Goal: Transaction & Acquisition: Purchase product/service

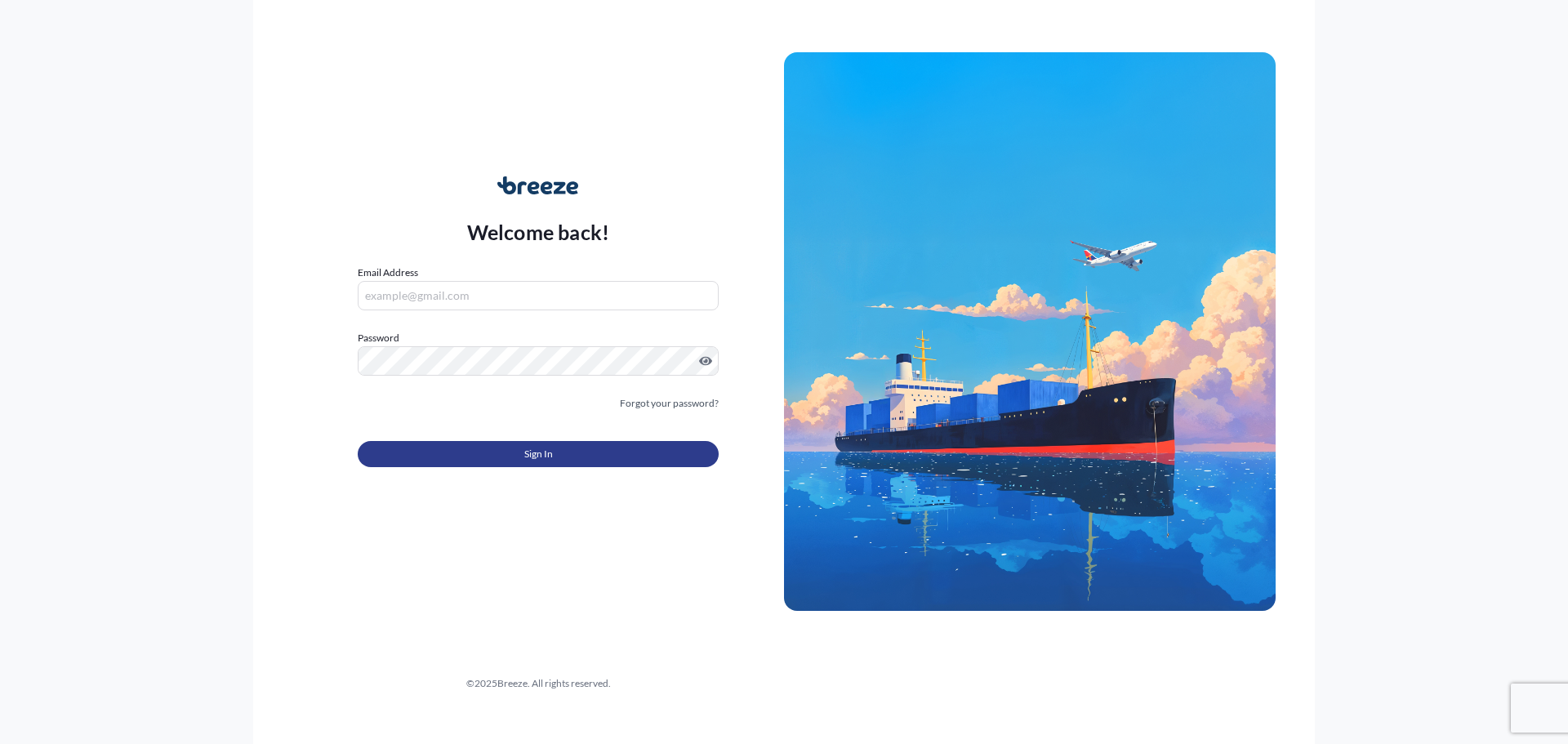
type input "[EMAIL_ADDRESS][DOMAIN_NAME]"
click at [503, 449] on button "Sign In" at bounding box center [538, 455] width 361 height 26
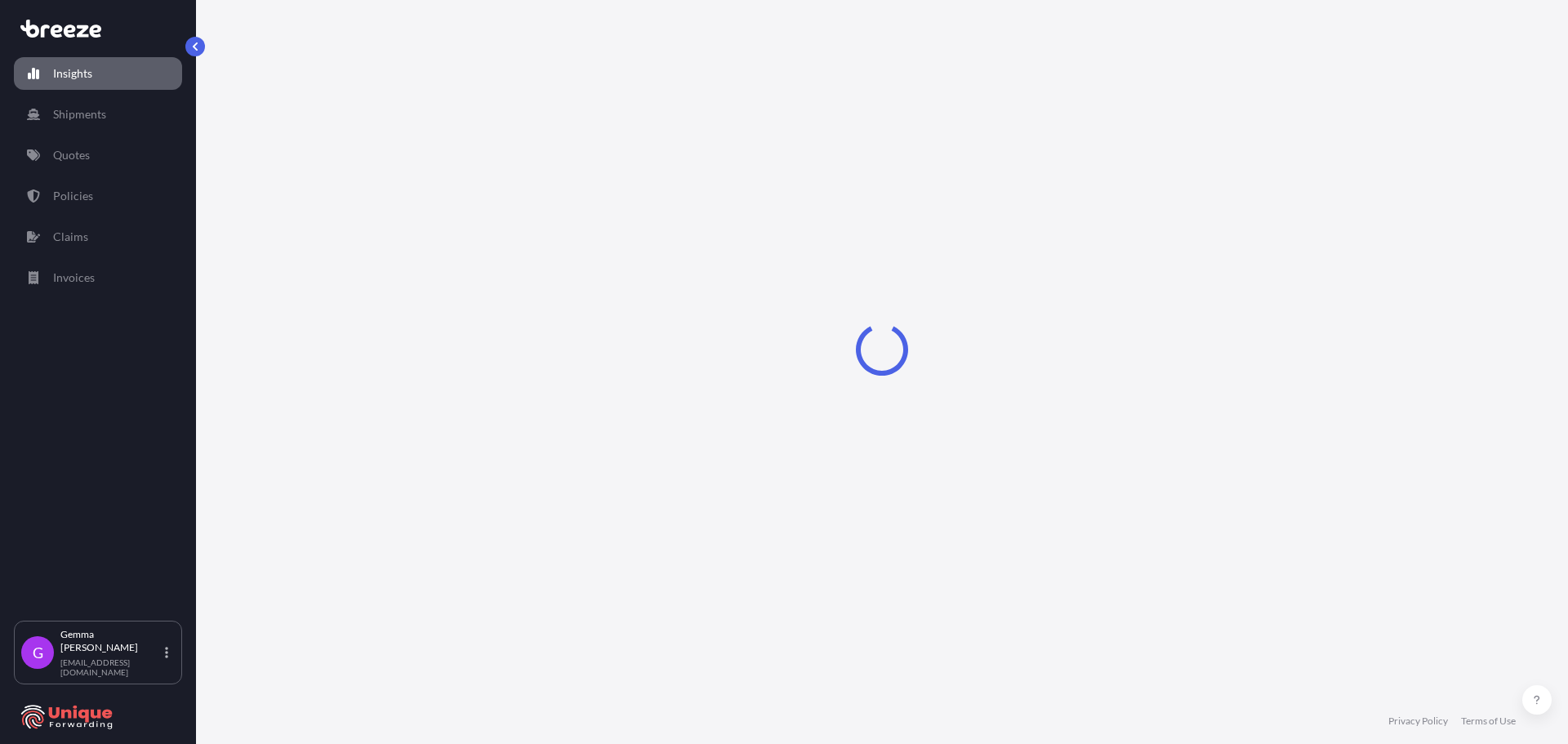
select select "2025"
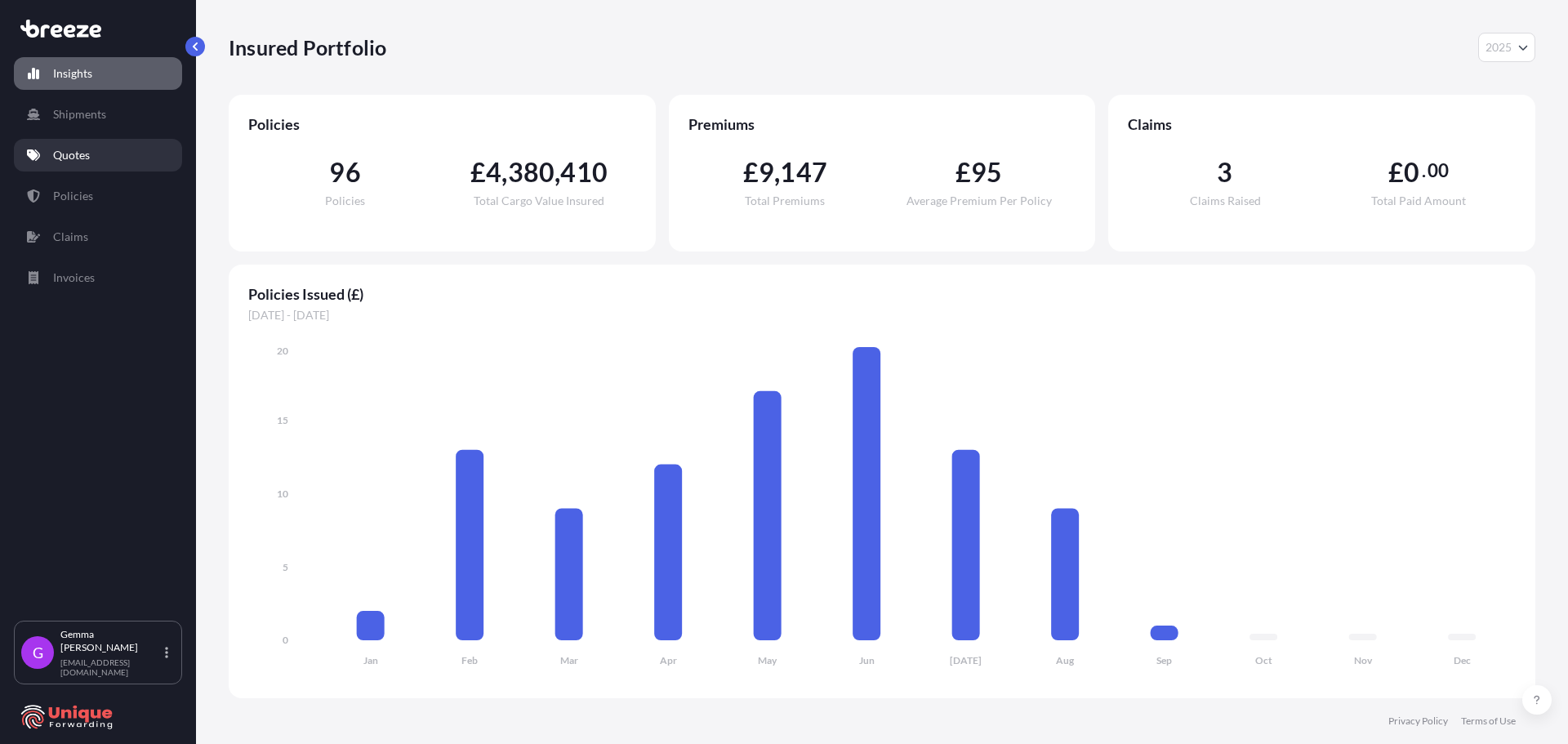
click at [104, 161] on link "Quotes" at bounding box center [97, 155] width 168 height 32
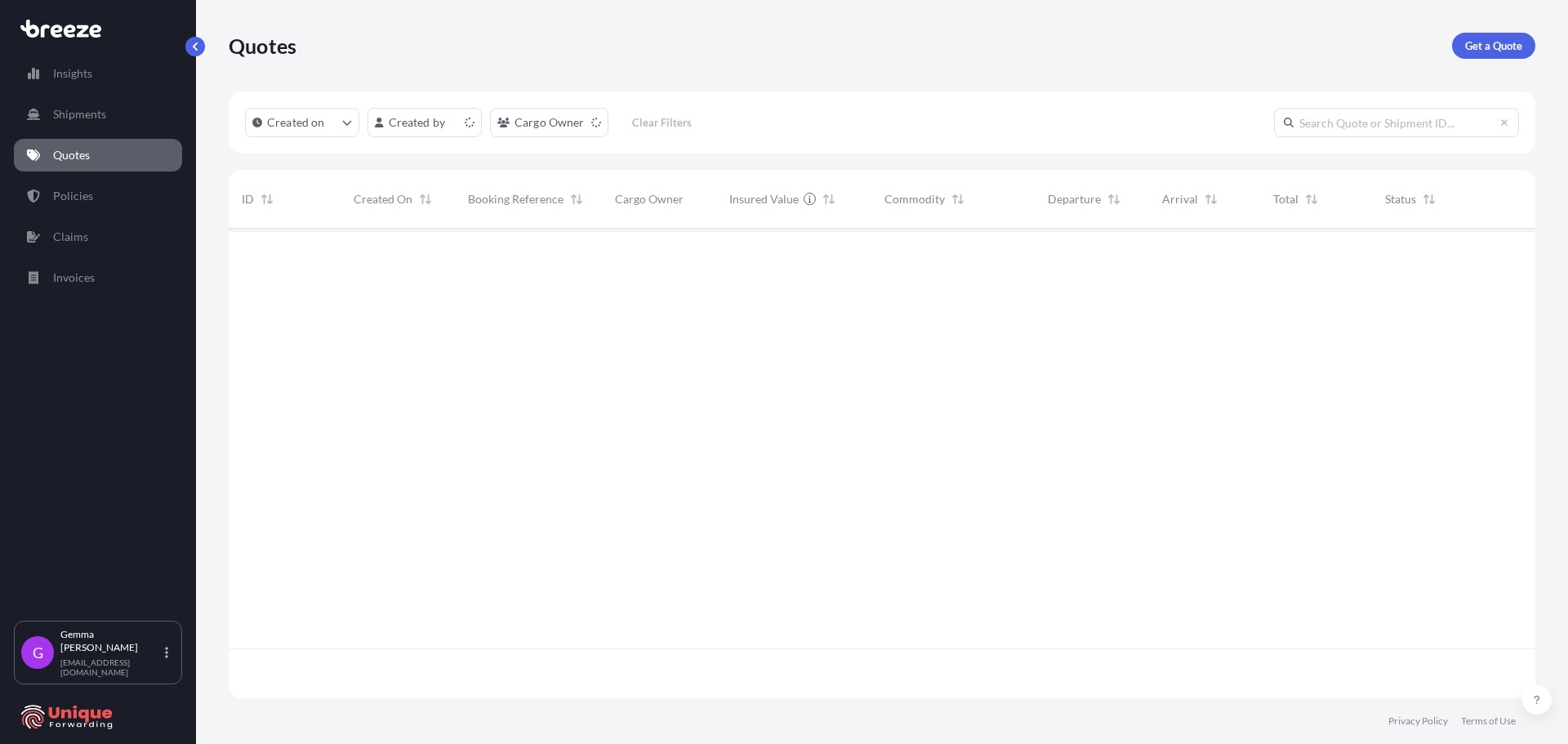
scroll to position [467, 1294]
click at [1494, 48] on p "Get a Quote" at bounding box center [1494, 46] width 57 height 17
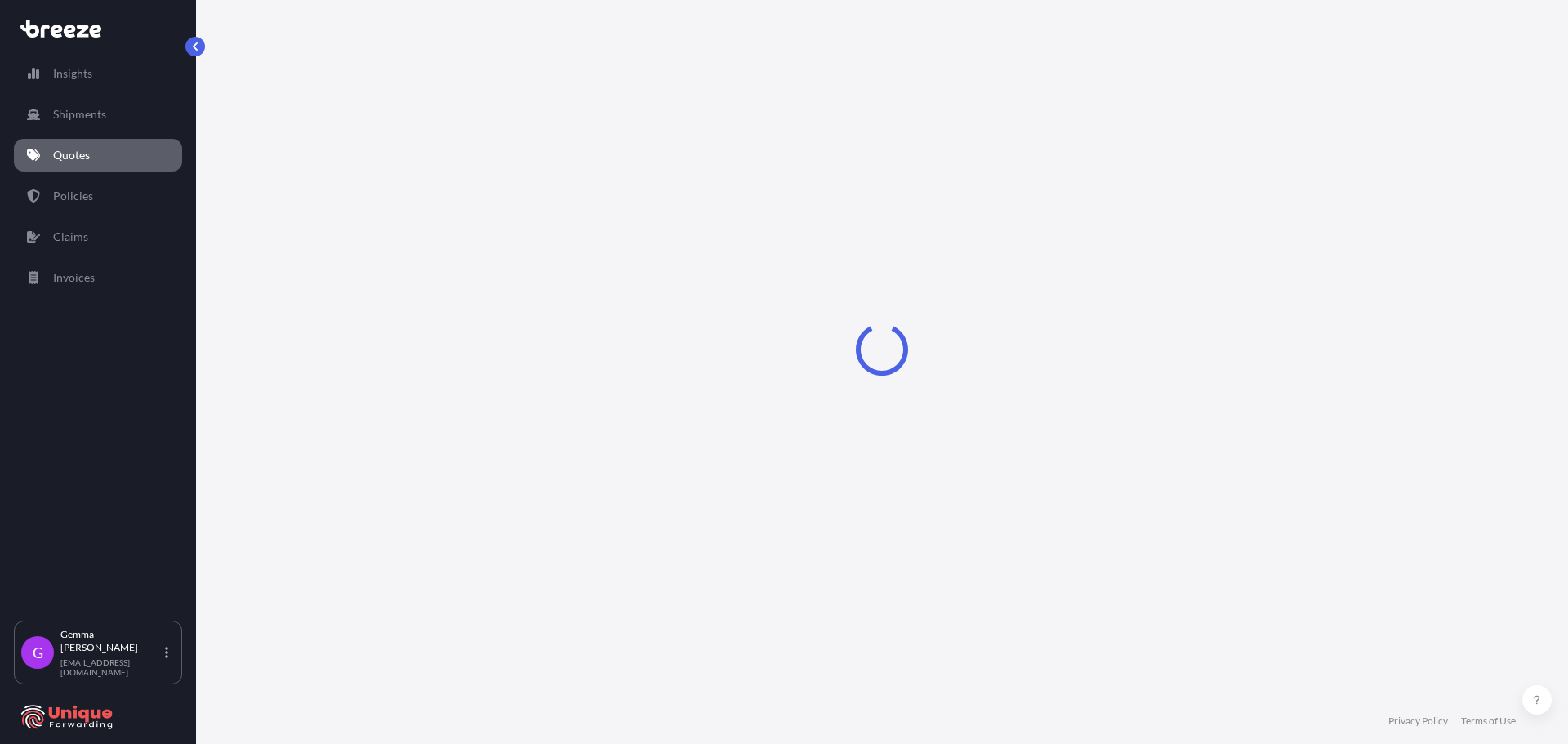
select select "Sea"
select select "1"
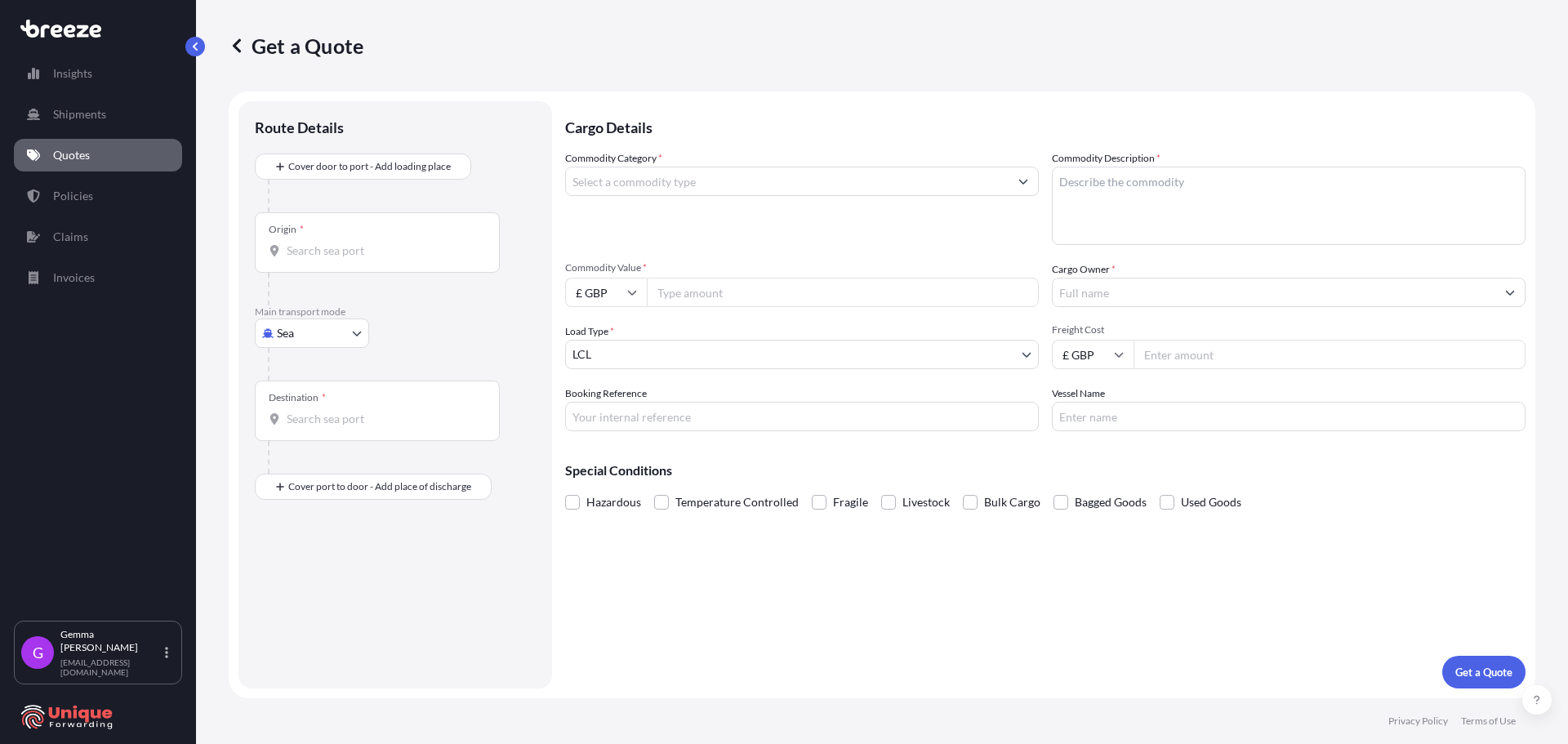
click at [305, 244] on input "Origin *" at bounding box center [383, 251] width 193 height 17
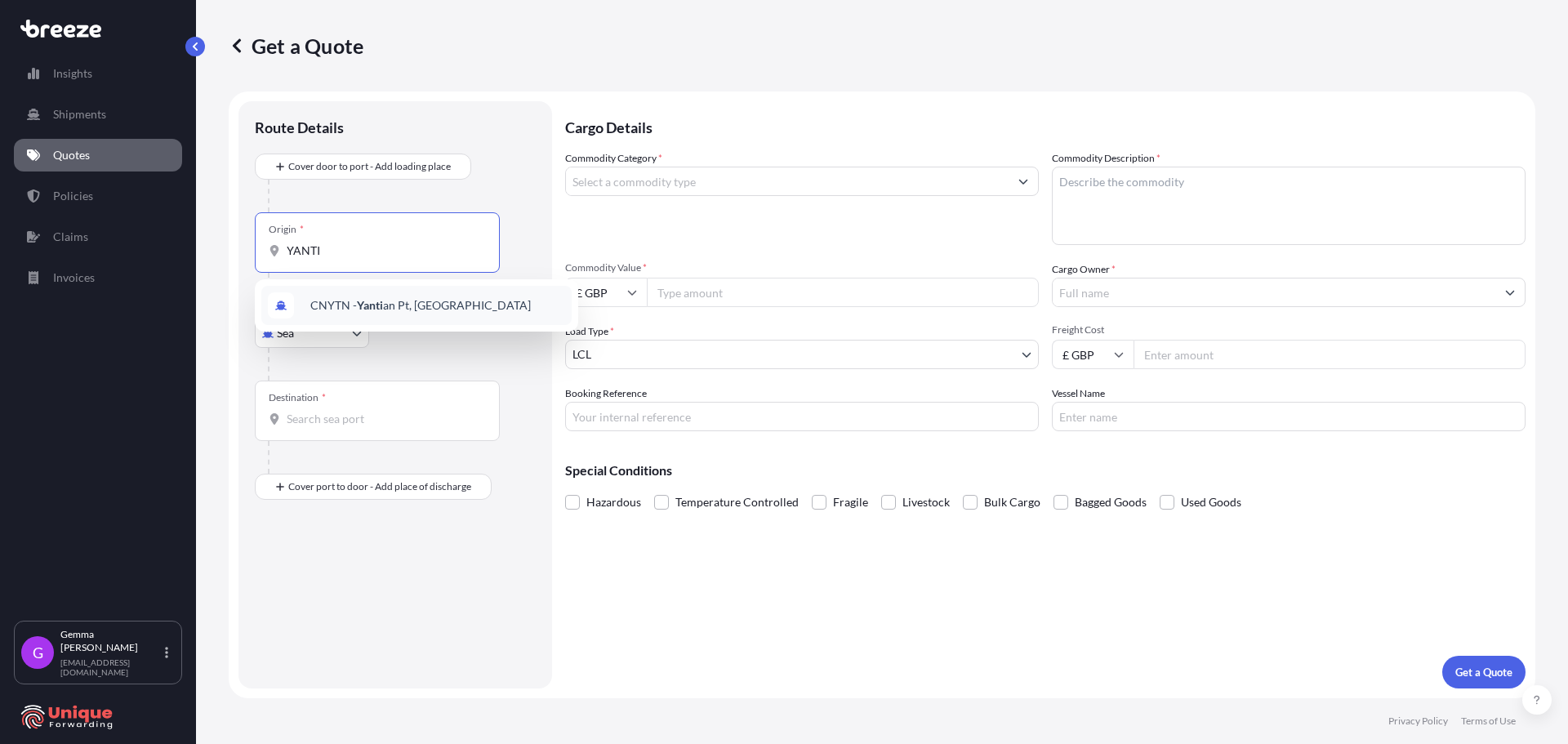
click at [392, 302] on span "CNYTN - Yanti an Pt, [GEOGRAPHIC_DATA]" at bounding box center [421, 306] width 221 height 17
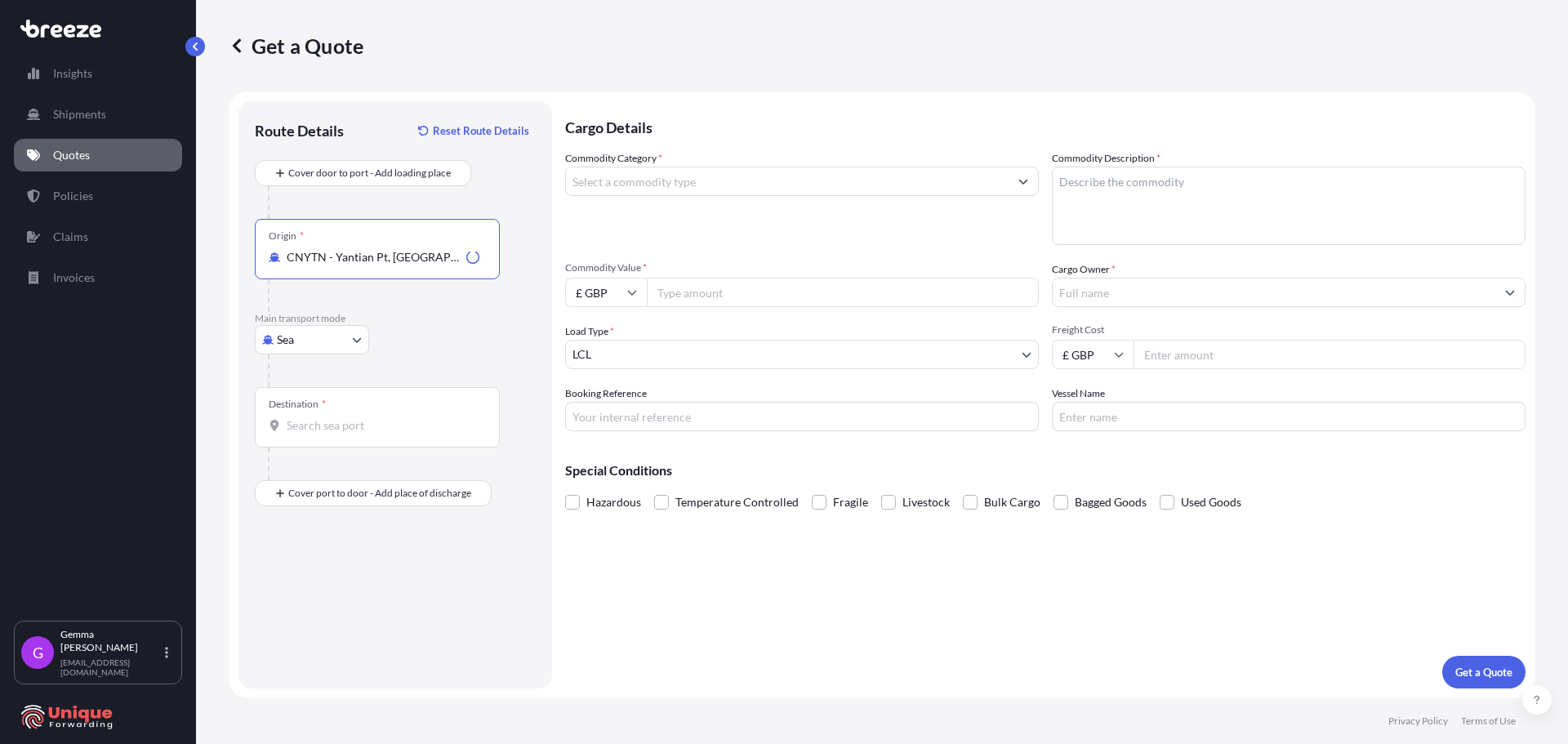
type input "CNYTN - Yantian Pt, [GEOGRAPHIC_DATA]"
click at [363, 429] on input "Destination *" at bounding box center [383, 426] width 193 height 17
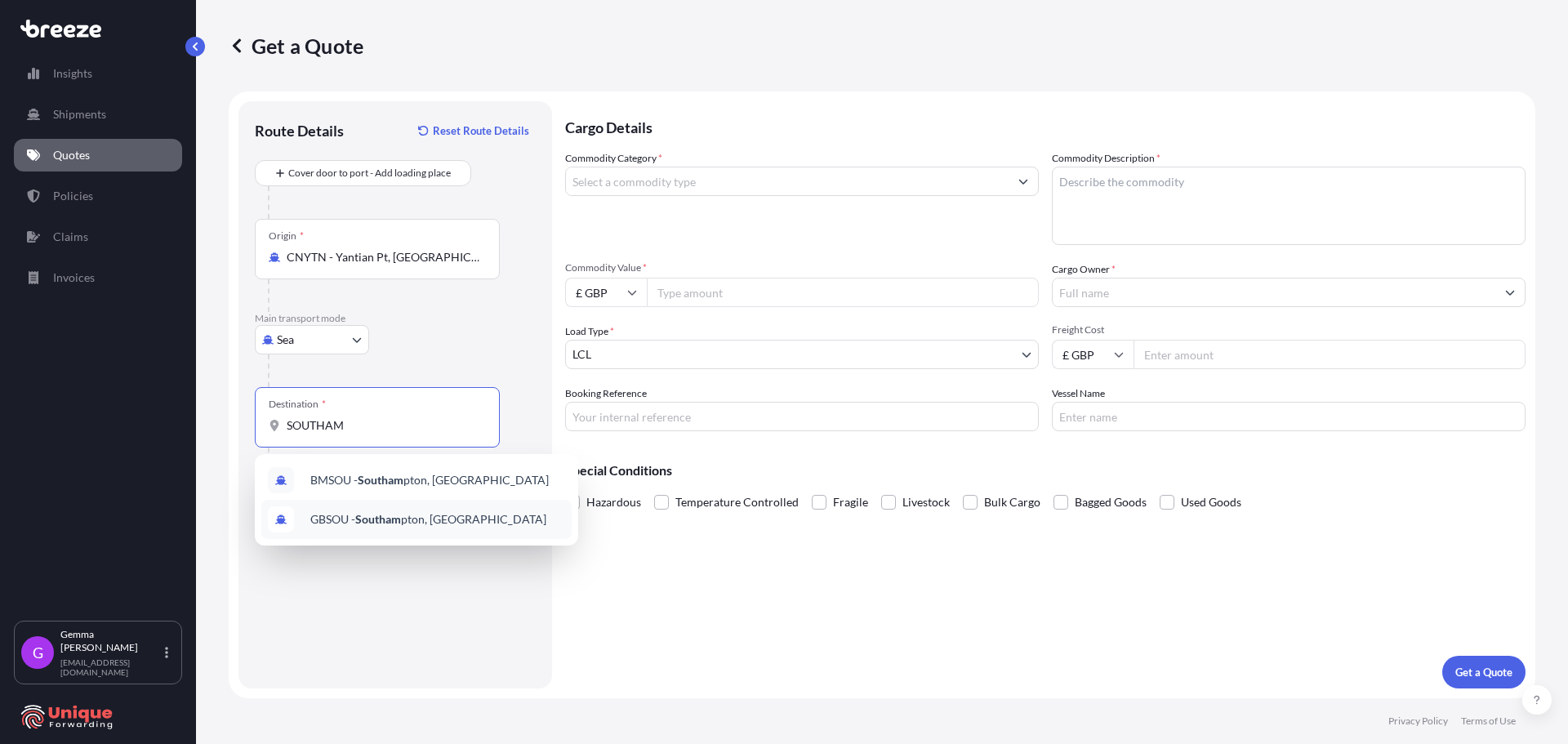
click at [432, 520] on span "GBSOU - Southam pton, [GEOGRAPHIC_DATA]" at bounding box center [428, 520] width 236 height 17
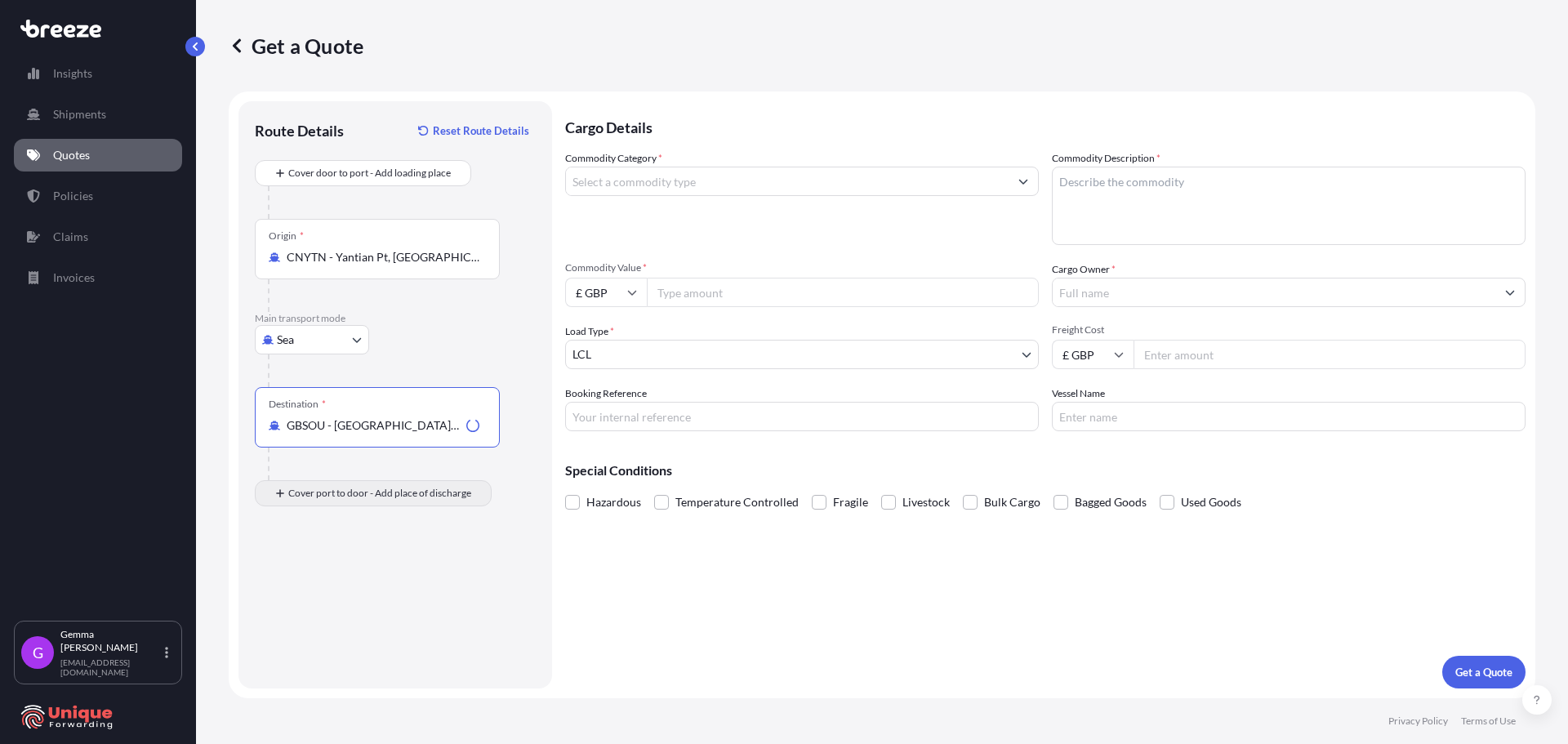
type input "GBSOU - [GEOGRAPHIC_DATA], [GEOGRAPHIC_DATA]"
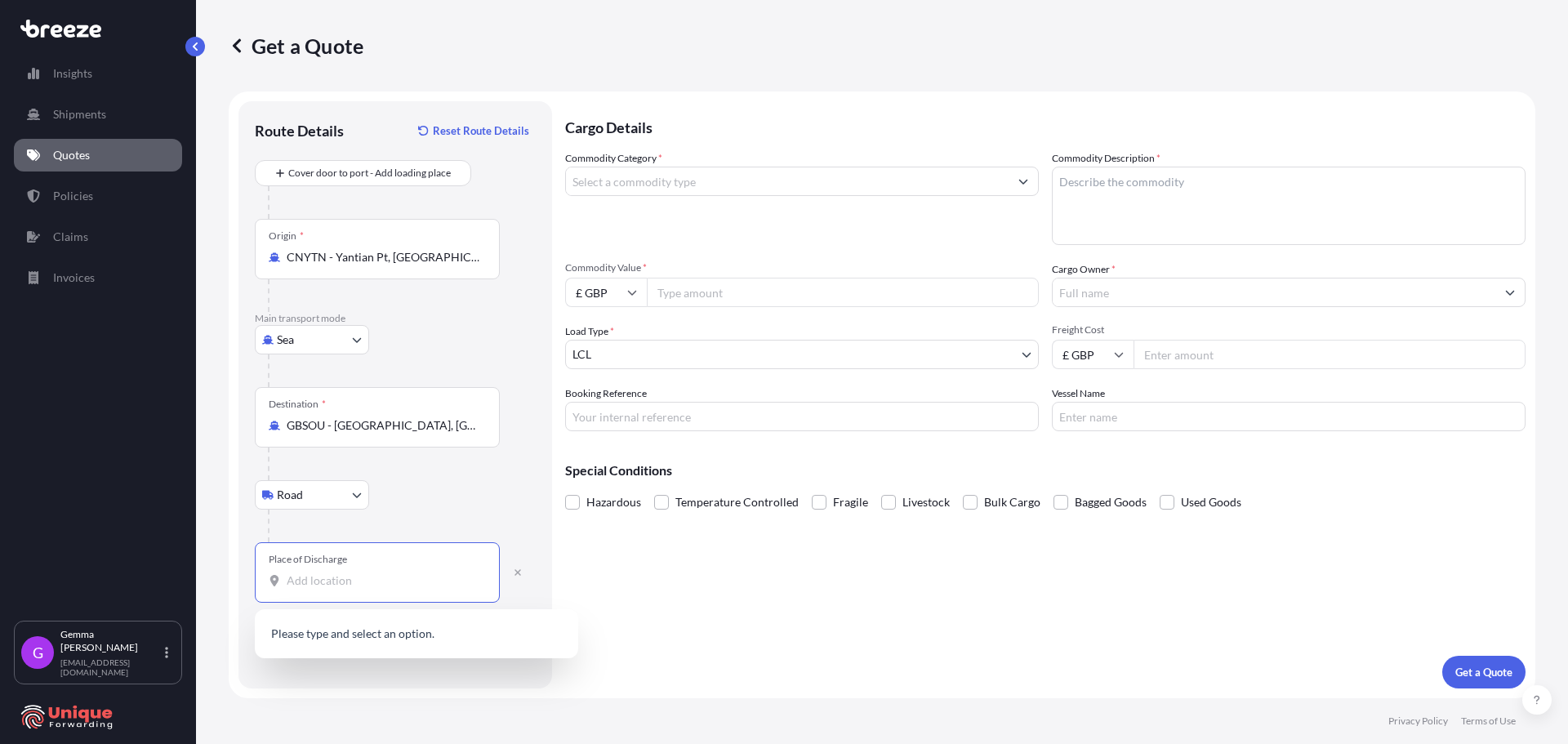
click at [405, 586] on input "Place of Discharge" at bounding box center [383, 581] width 193 height 17
click at [367, 587] on input "Place of Discharge" at bounding box center [383, 581] width 193 height 17
paste input "[GEOGRAPHIC_DATA], [GEOGRAPHIC_DATA]"
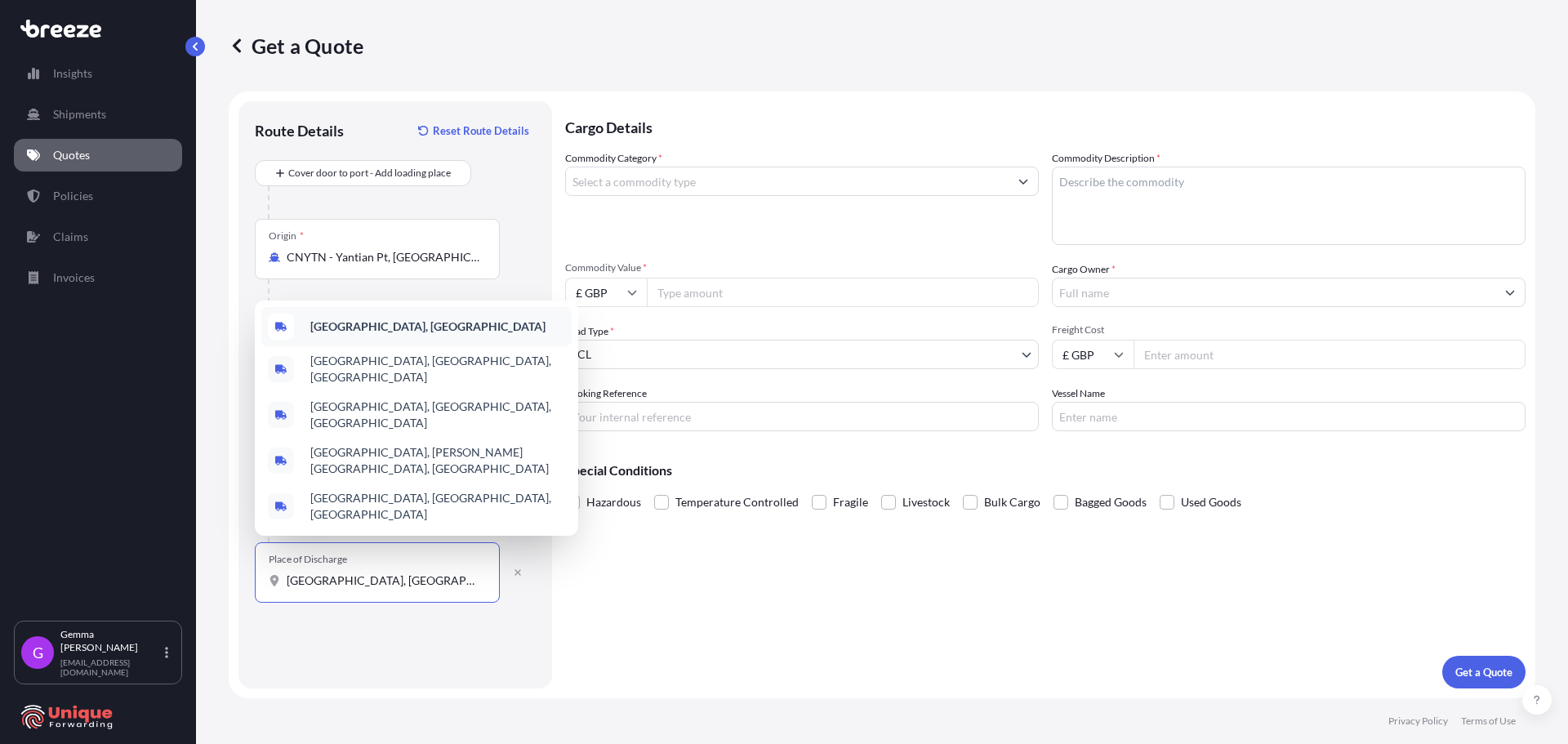
click at [375, 346] on div "[GEOGRAPHIC_DATA], [GEOGRAPHIC_DATA]" at bounding box center [416, 327] width 311 height 39
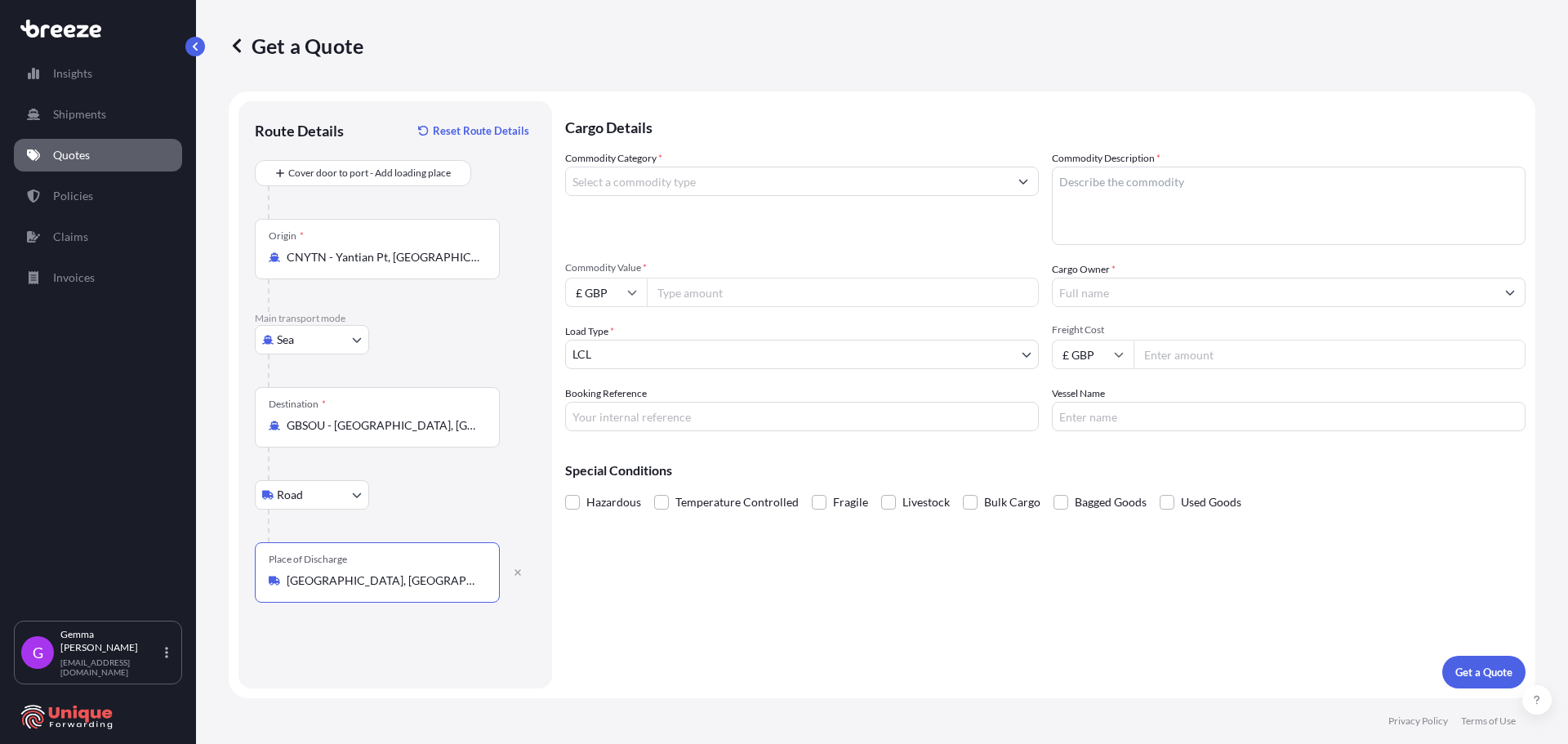
type input "[GEOGRAPHIC_DATA], [GEOGRAPHIC_DATA]"
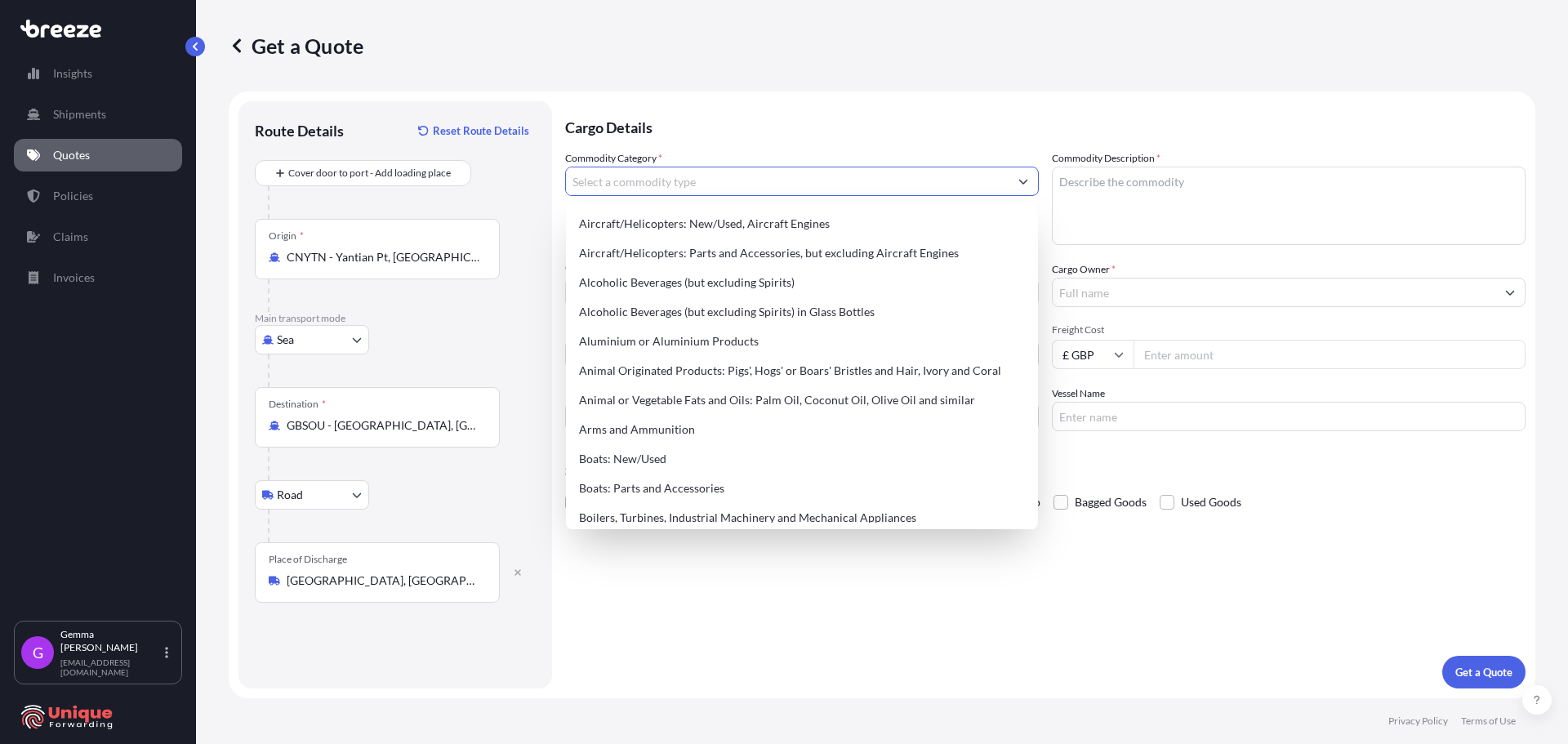
click at [658, 183] on input "Commodity Category *" at bounding box center [786, 182] width 442 height 30
click at [720, 173] on input "Commodity Category *" at bounding box center [786, 182] width 442 height 30
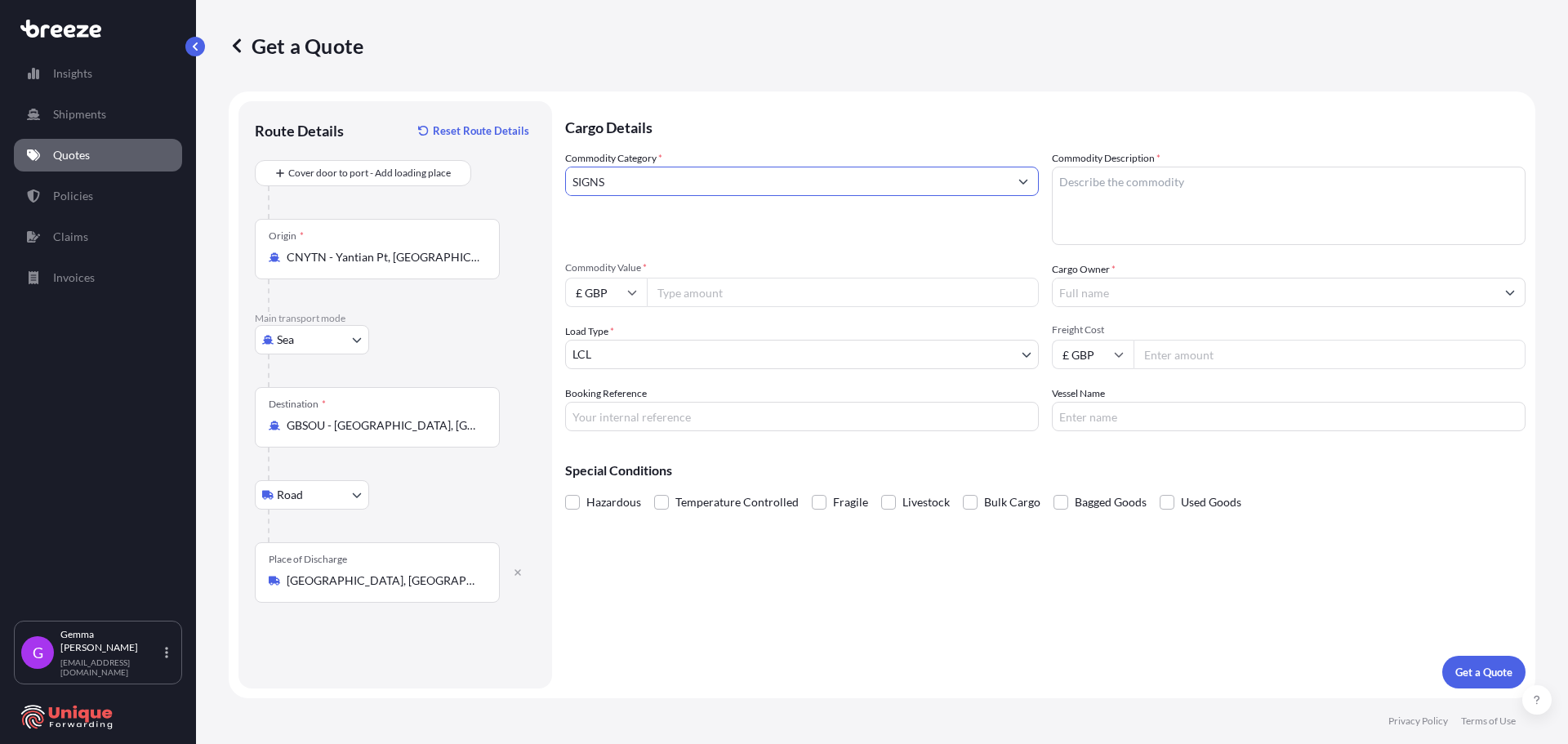
type input "SIGNS"
click at [1139, 187] on textarea "Commodity Description *" at bounding box center [1289, 206] width 474 height 79
click at [954, 190] on input "SIGNS" at bounding box center [786, 182] width 442 height 30
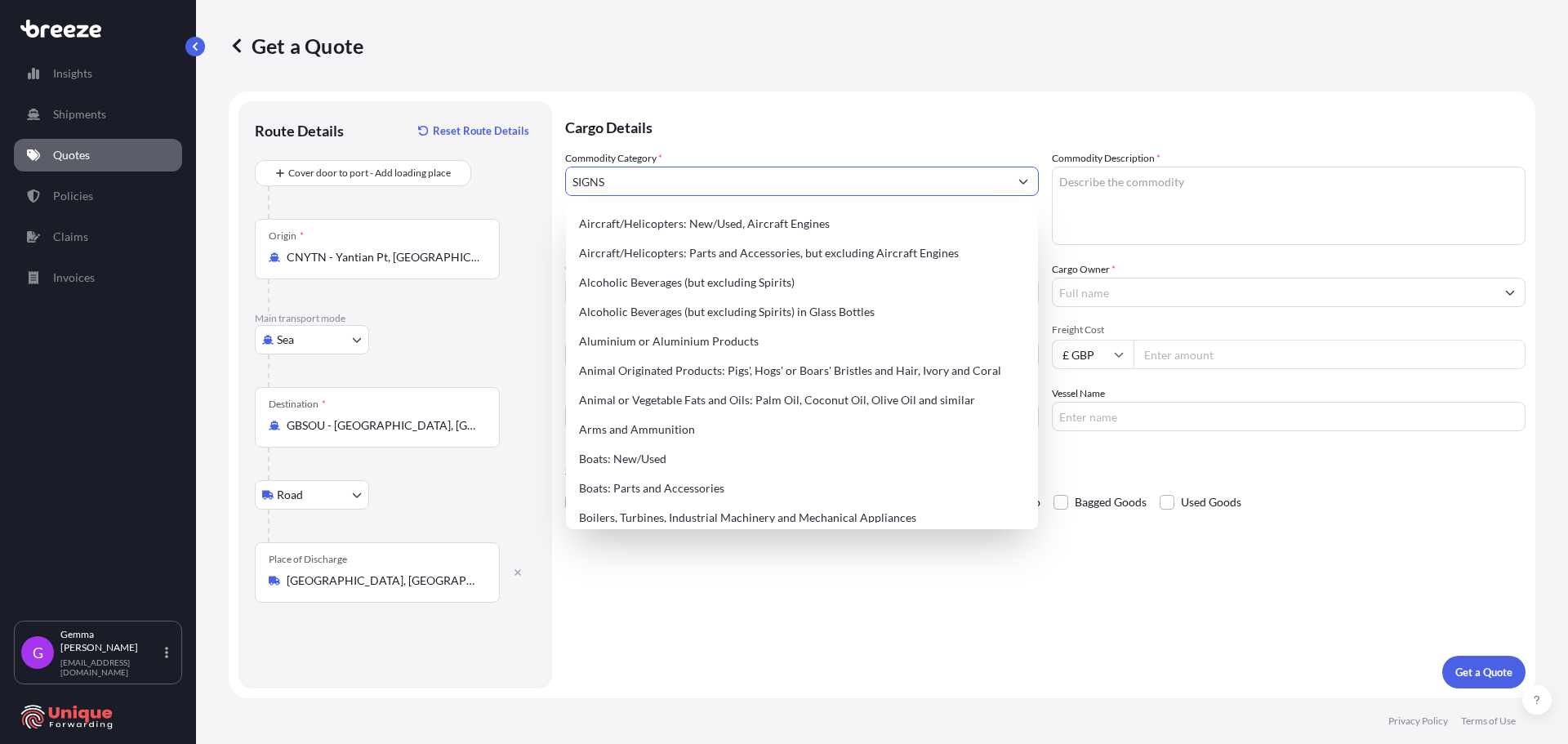
click at [1196, 189] on textarea "Commodity Description *" at bounding box center [1289, 206] width 474 height 79
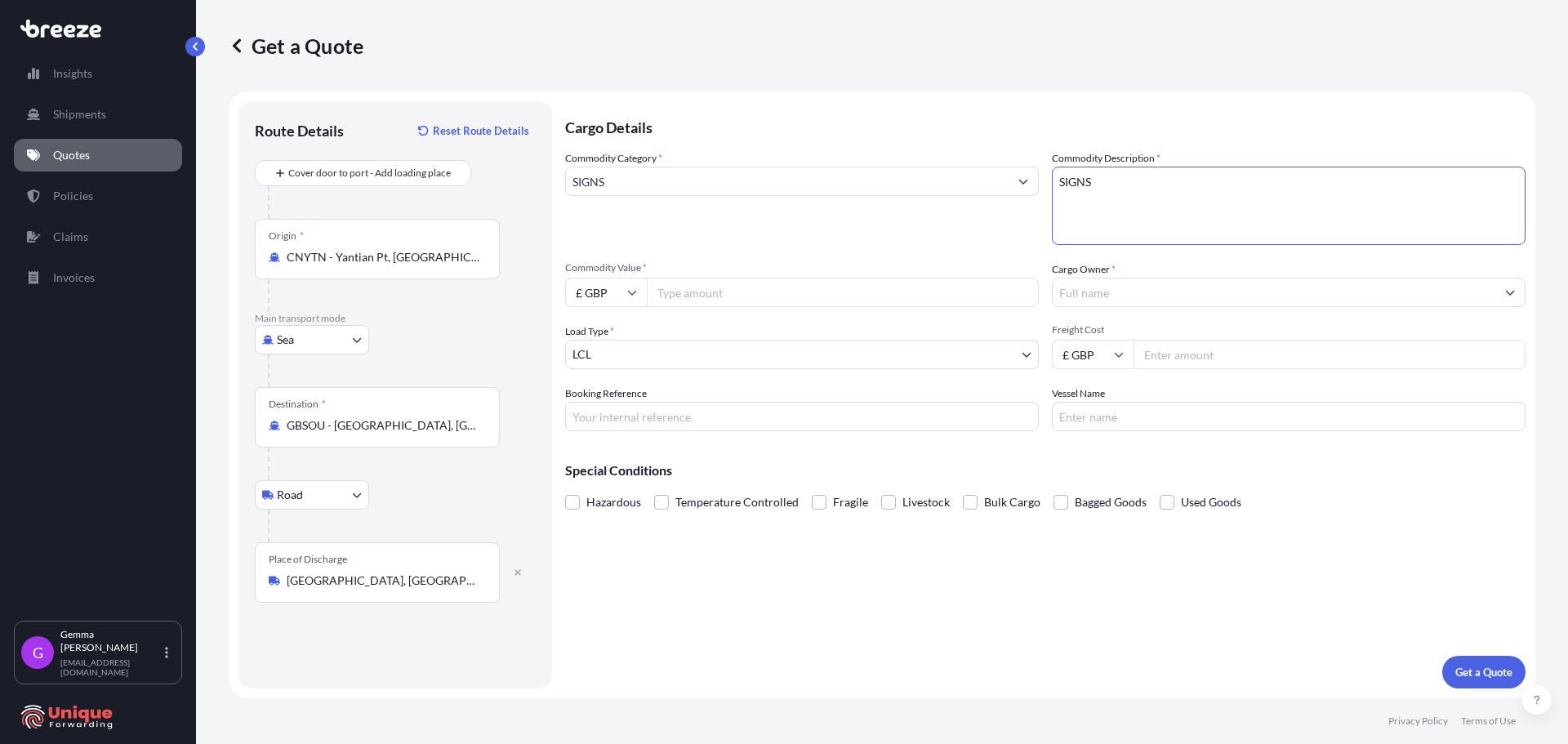
type textarea "SIGNS"
click at [807, 291] on input "Commodity Value *" at bounding box center [843, 292] width 392 height 30
click at [1196, 354] on input "Freight Cost" at bounding box center [1330, 354] width 392 height 30
type input "4120"
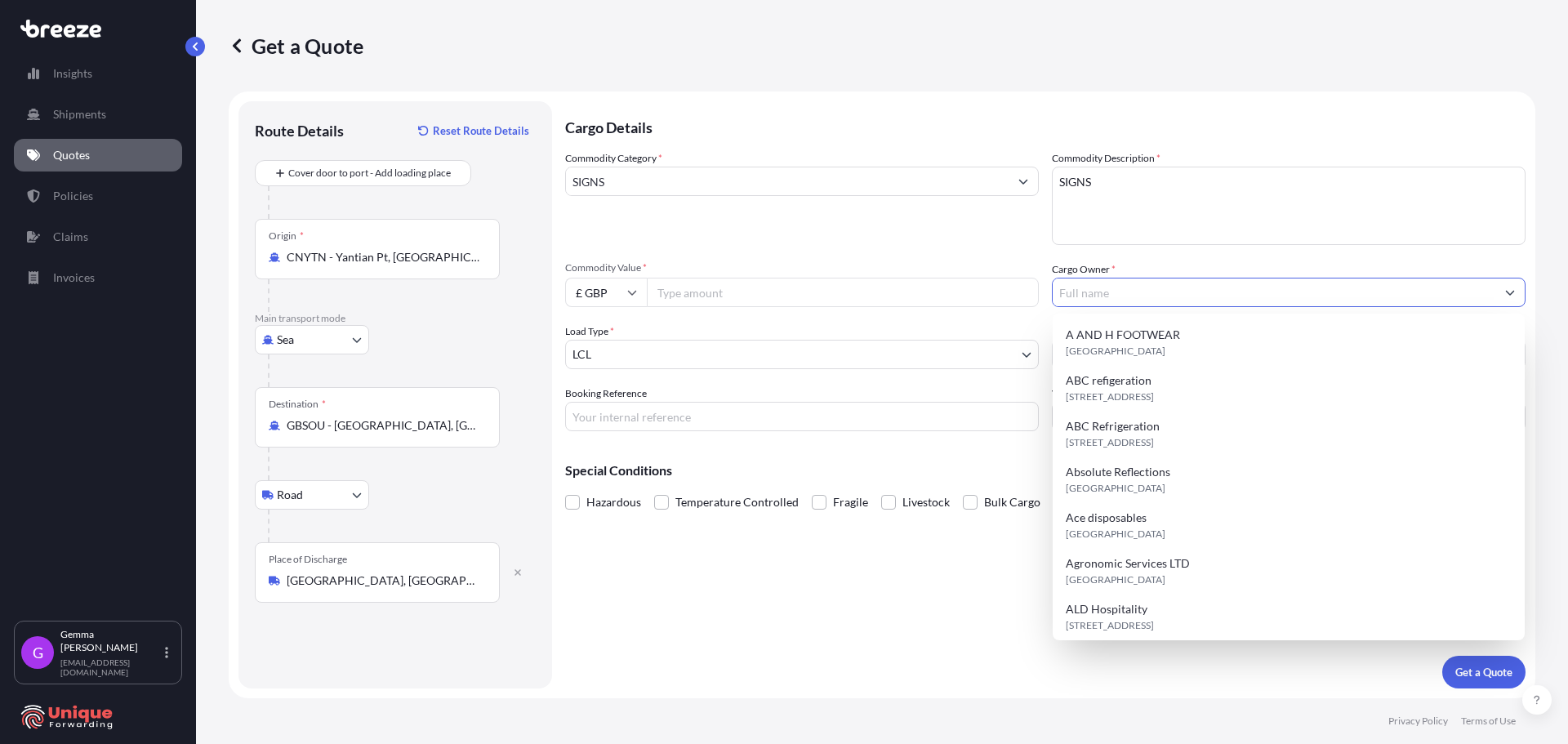
click at [1150, 291] on input "Cargo Owner *" at bounding box center [1273, 292] width 442 height 30
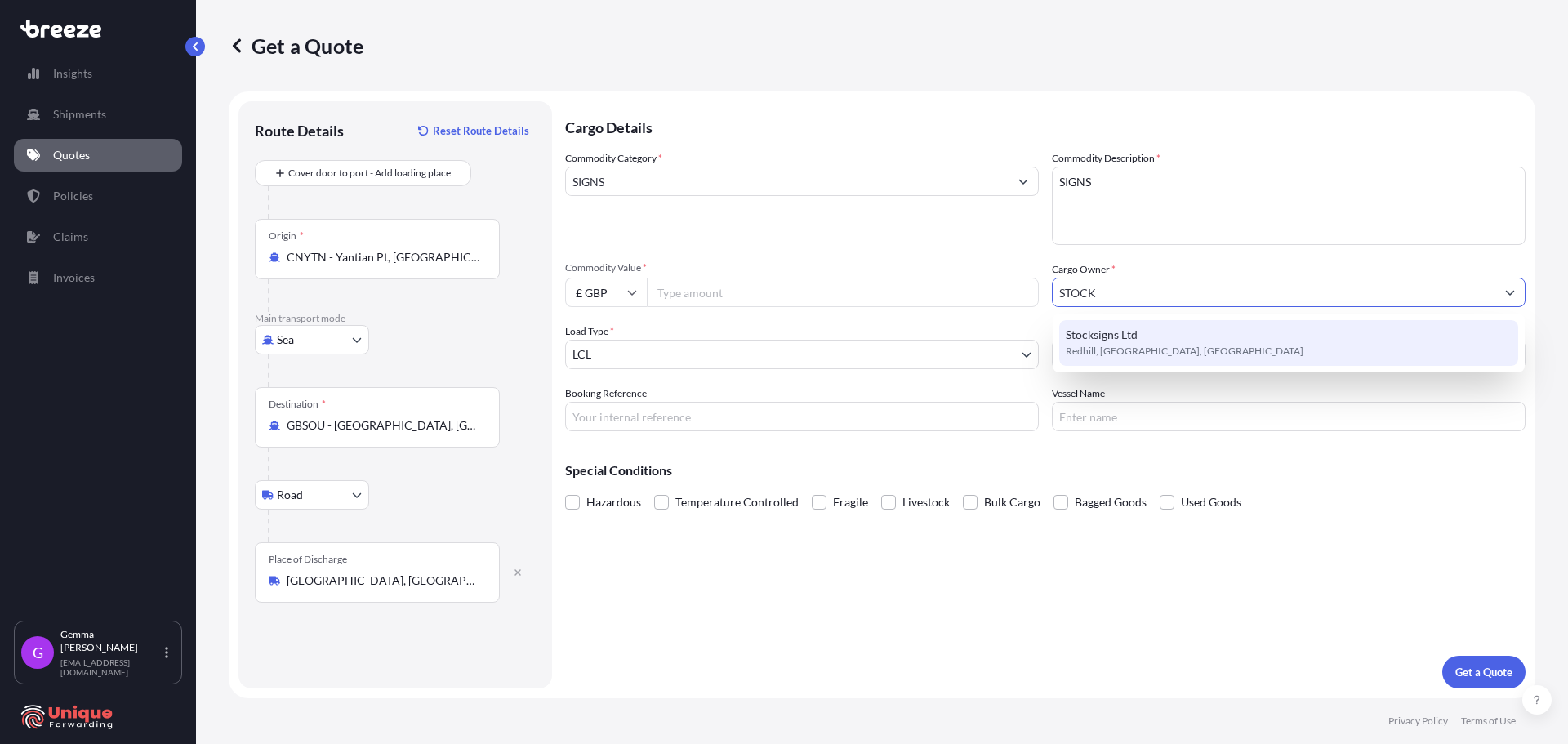
click at [1178, 346] on span "Redhill, [GEOGRAPHIC_DATA], [GEOGRAPHIC_DATA]" at bounding box center [1185, 352] width 237 height 17
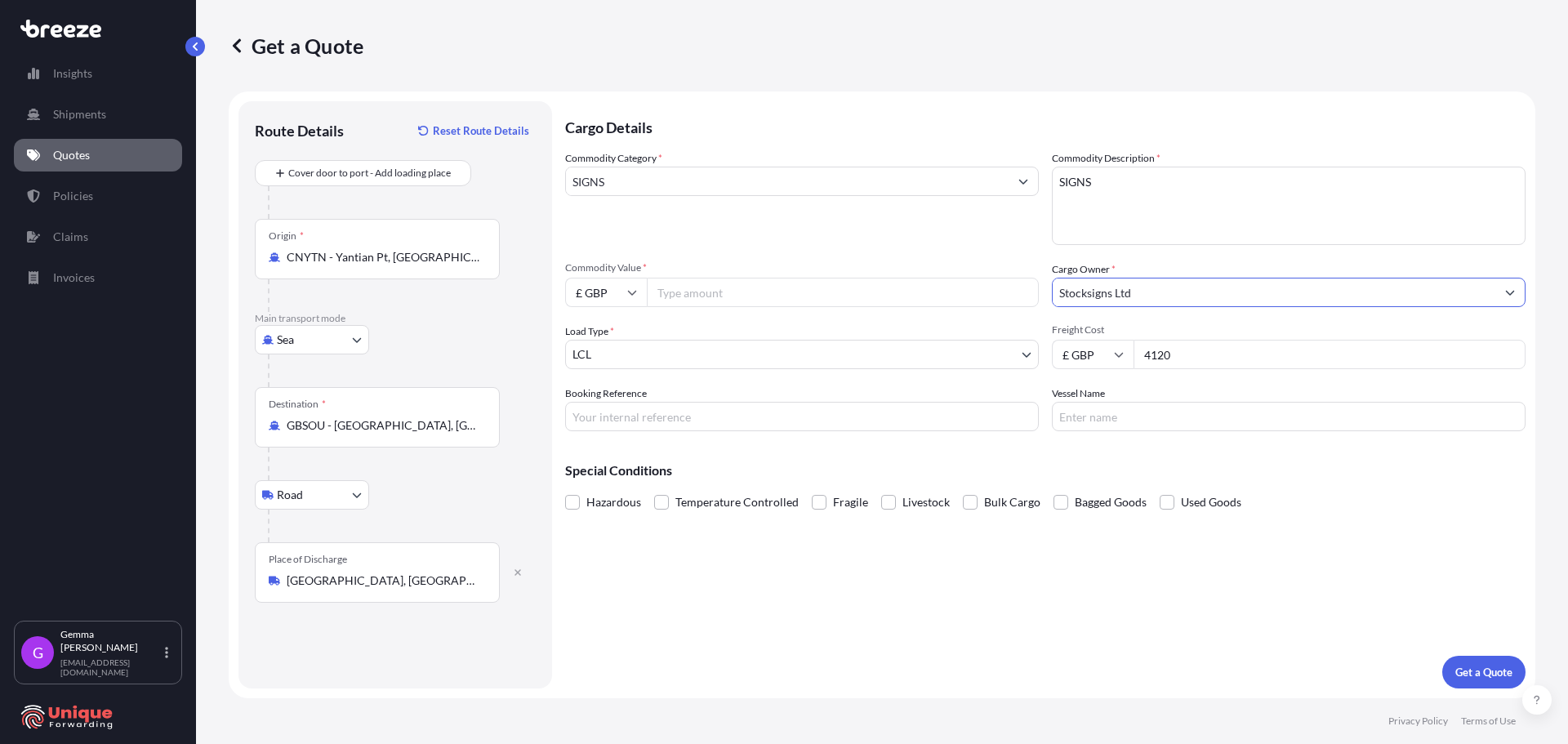
type input "Stocksigns Ltd"
click at [784, 282] on input "Commodity Value *" at bounding box center [843, 292] width 392 height 30
click at [710, 292] on input "Commodity Value *" at bounding box center [843, 292] width 392 height 30
drag, startPoint x: 737, startPoint y: 290, endPoint x: 306, endPoint y: 339, distance: 433.8
click at [309, 339] on form "Route Details Reset Route Details Cover door to port - Add loading place Place …" at bounding box center [882, 395] width 1307 height 607
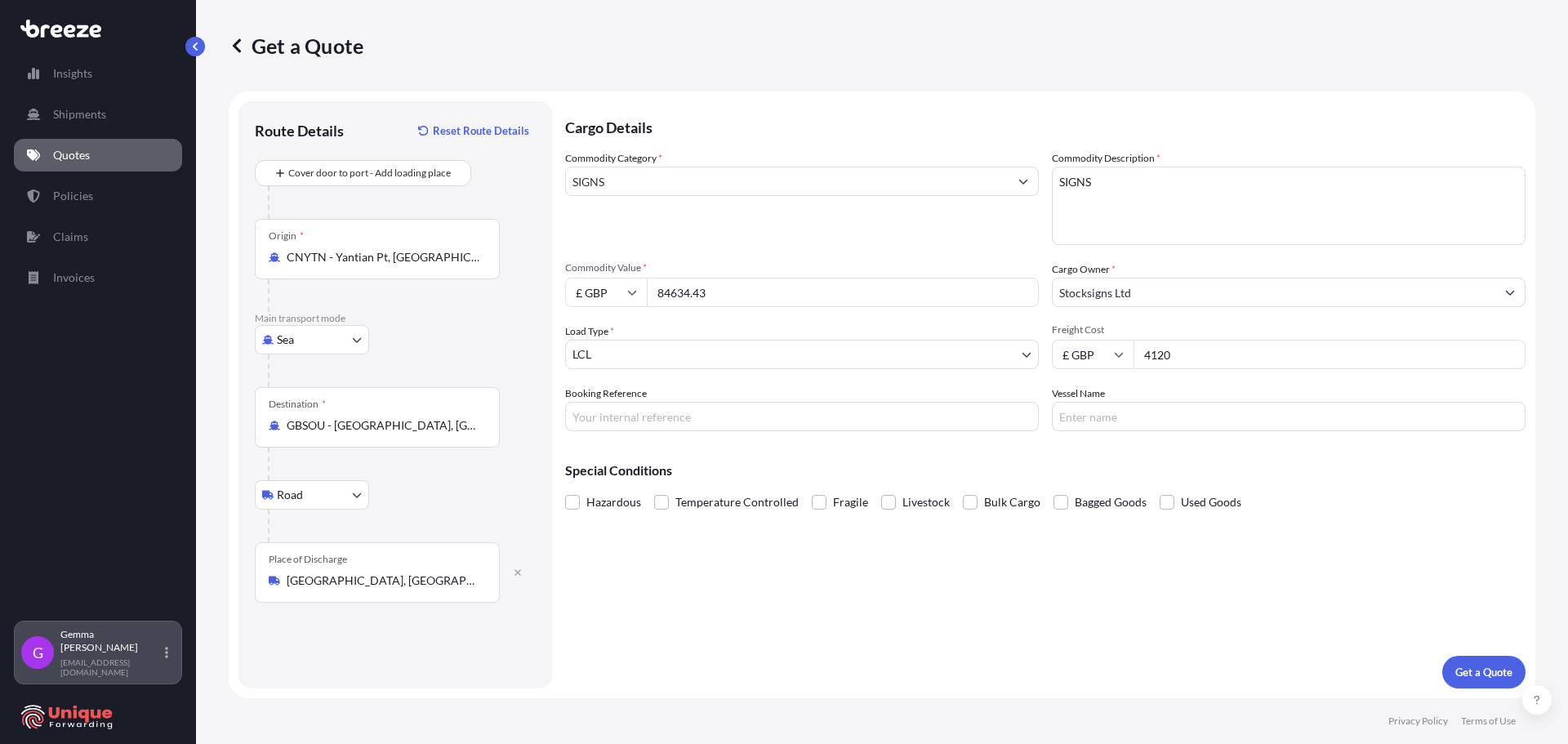
type input "84634.43"
click at [990, 366] on body "Insights Shipments Quotes Policies Claims Invoices G [PERSON_NAME] [EMAIL_ADDRE…" at bounding box center [784, 372] width 1568 height 744
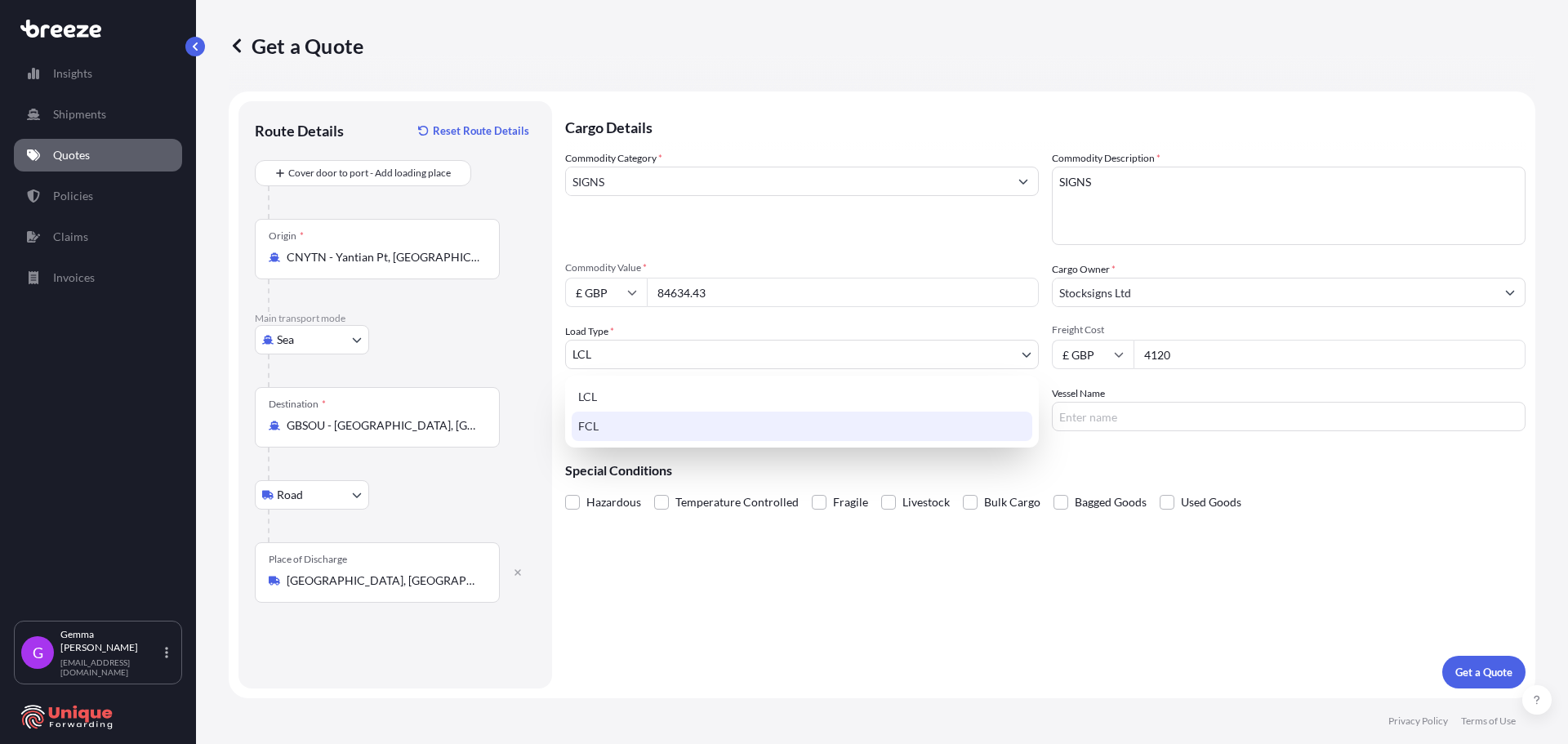
click at [580, 429] on div "FCL" at bounding box center [802, 427] width 461 height 30
select select "2"
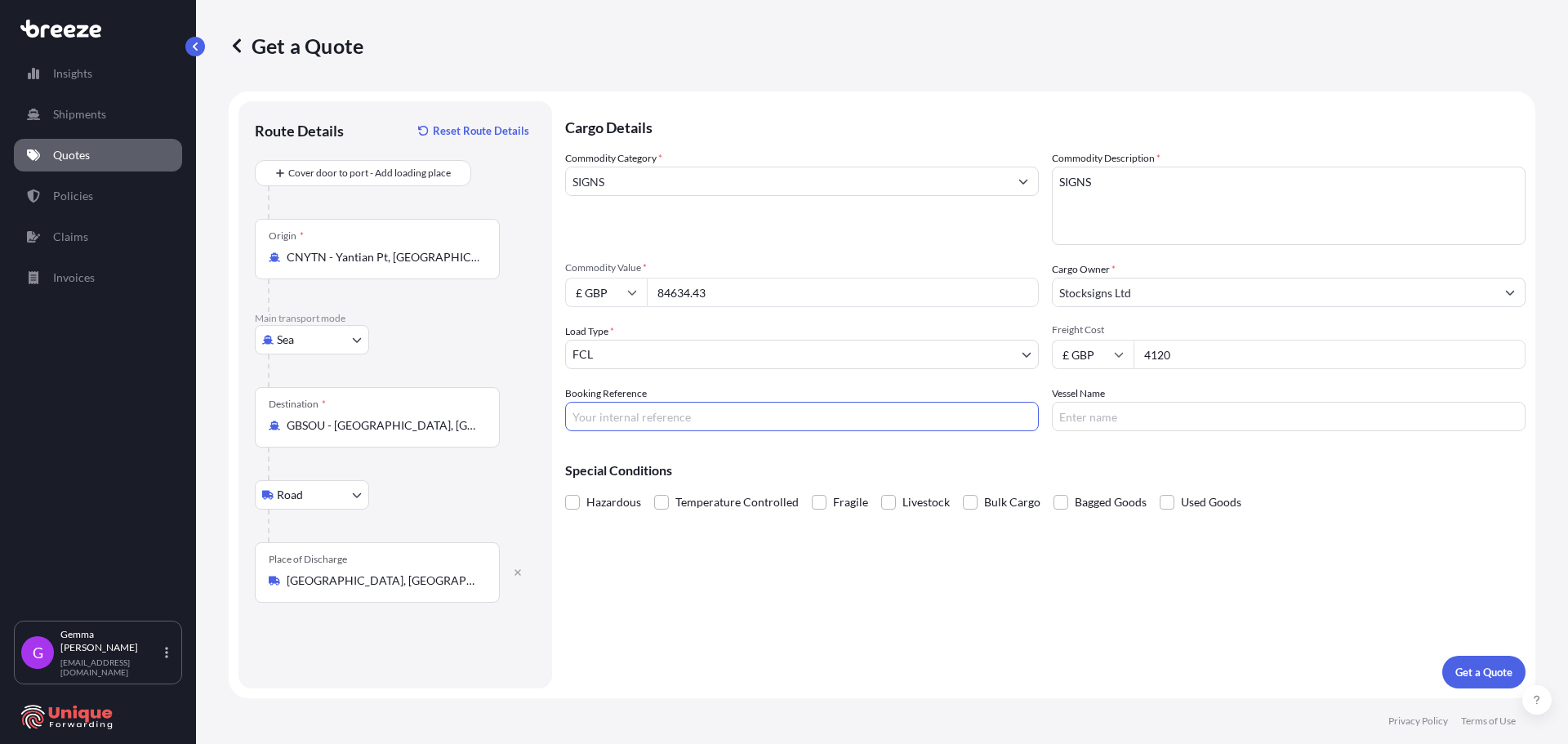
click at [718, 419] on input "Booking Reference" at bounding box center [802, 417] width 474 height 30
paste input "#38791"
type input "#38791"
click at [1487, 674] on p "Get a Quote" at bounding box center [1485, 673] width 57 height 17
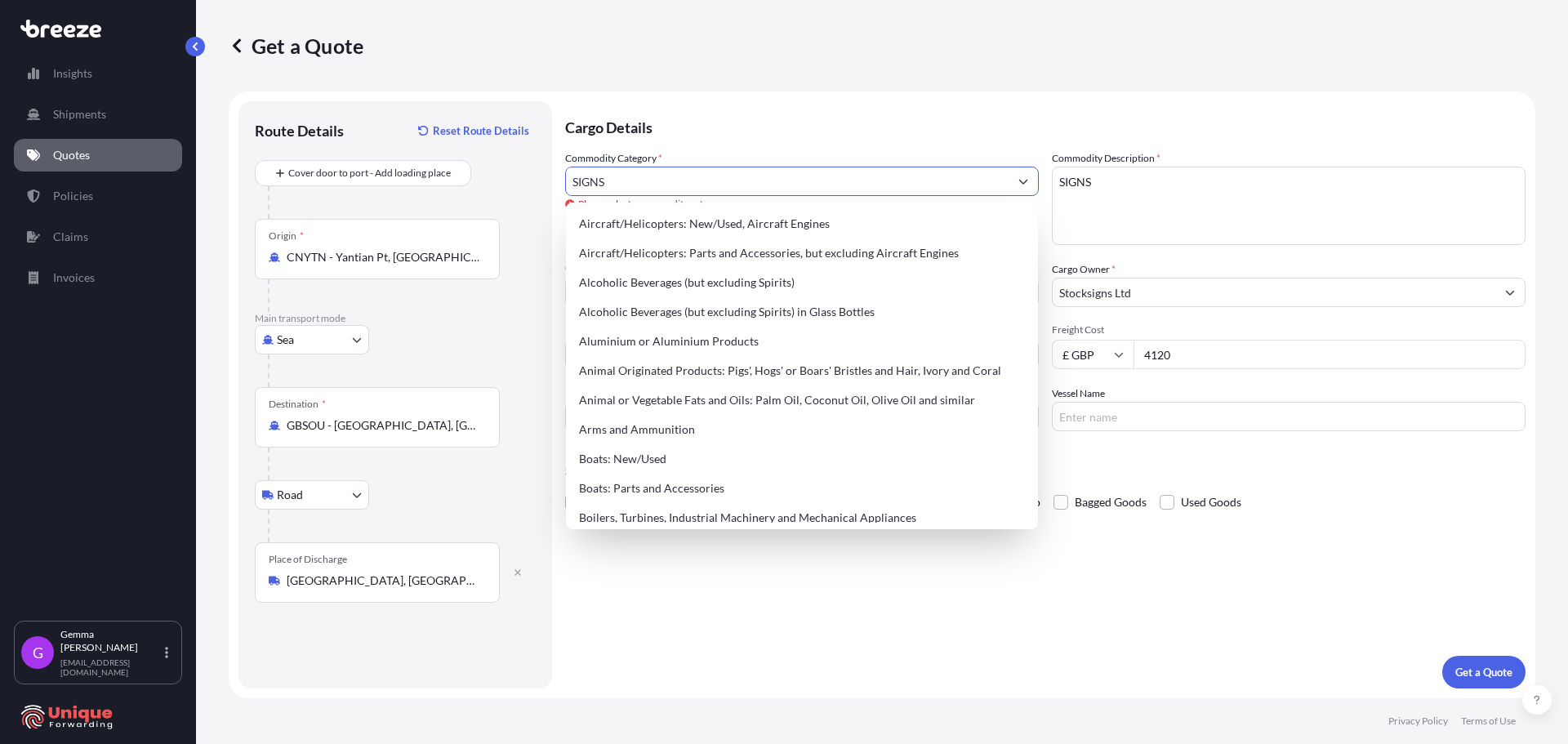
drag, startPoint x: 681, startPoint y: 182, endPoint x: 445, endPoint y: 192, distance: 236.2
click at [445, 192] on form "Route Details Reset Route Details Cover door to port - Add loading place Place …" at bounding box center [882, 395] width 1307 height 607
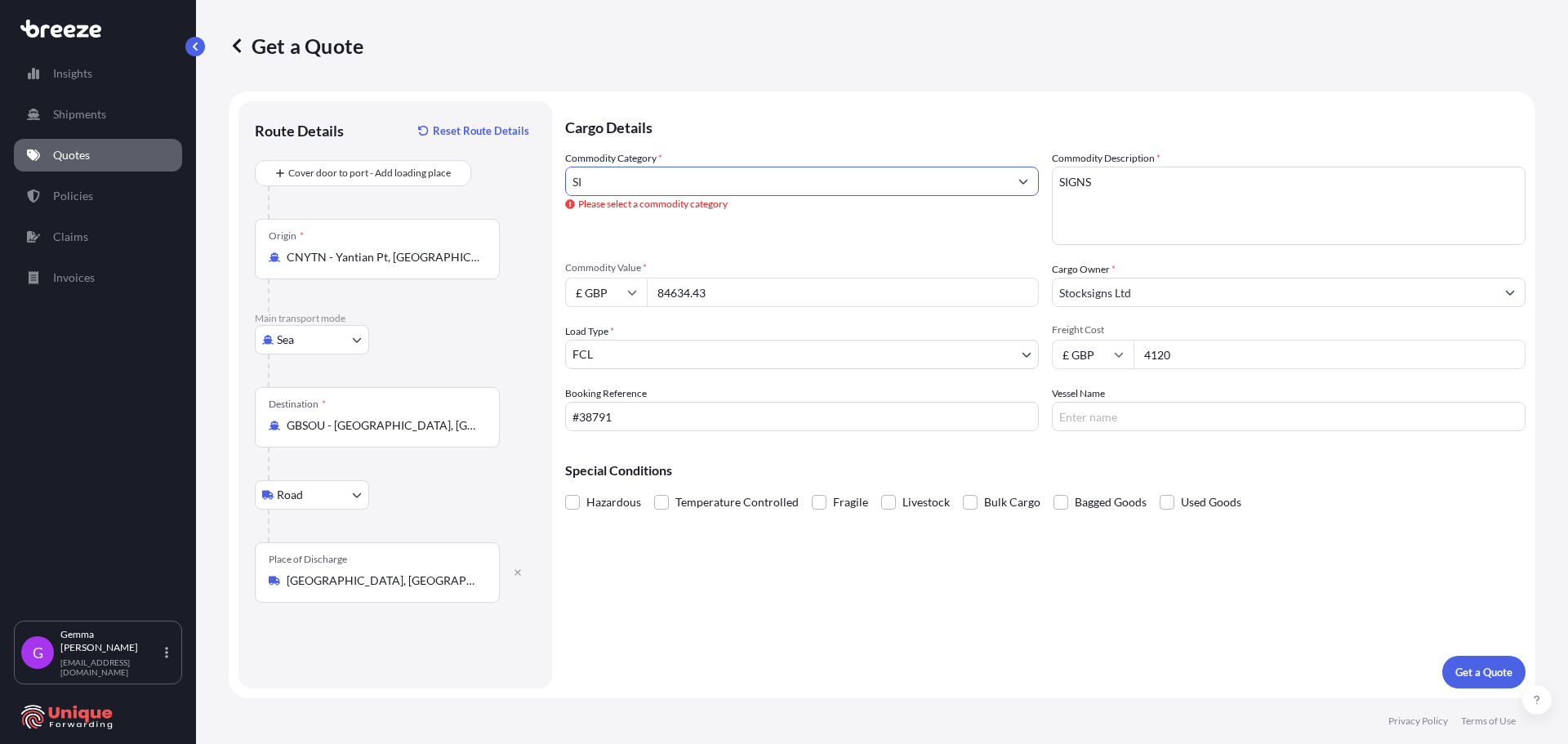
type input "S"
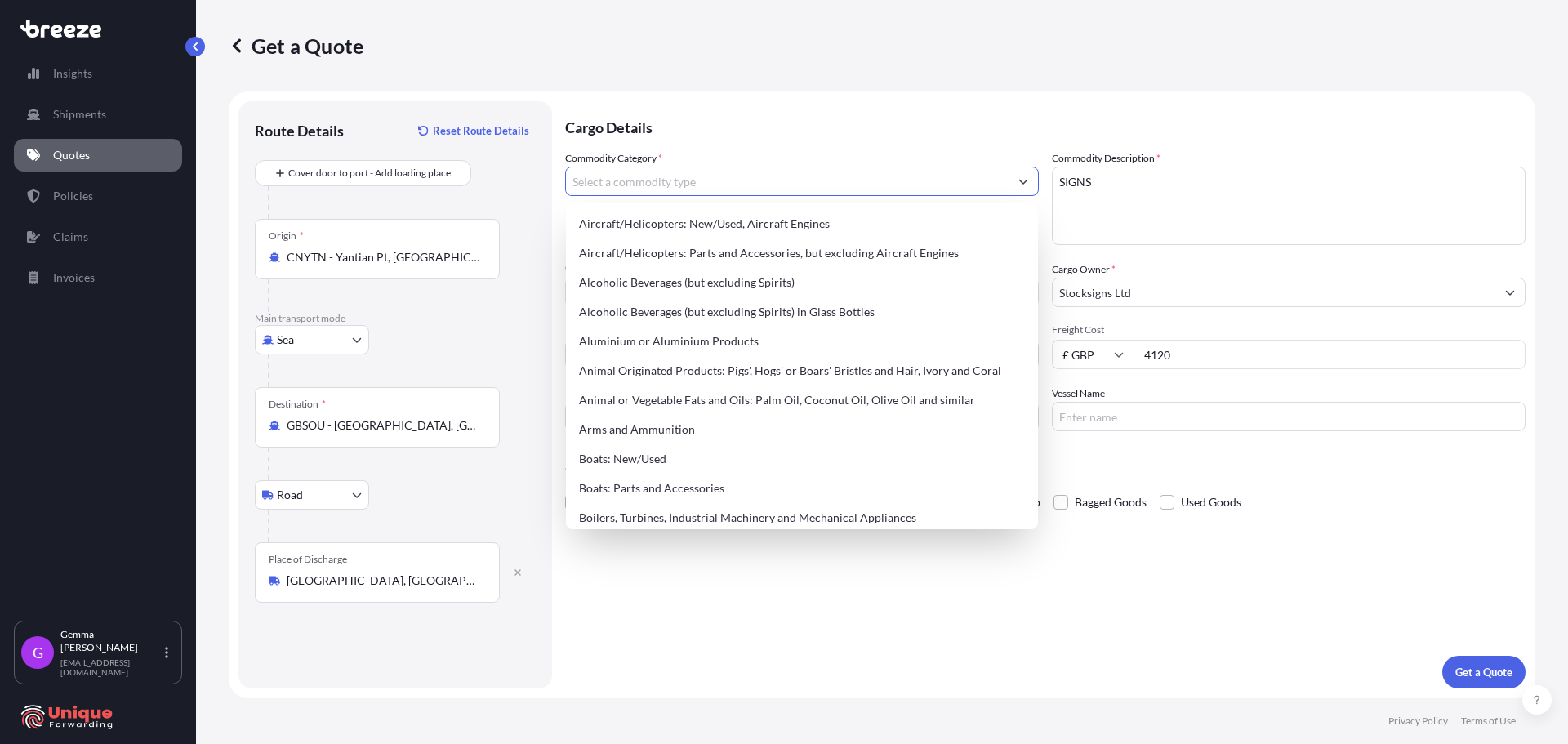
click at [687, 182] on input "Commodity Category *" at bounding box center [786, 182] width 442 height 30
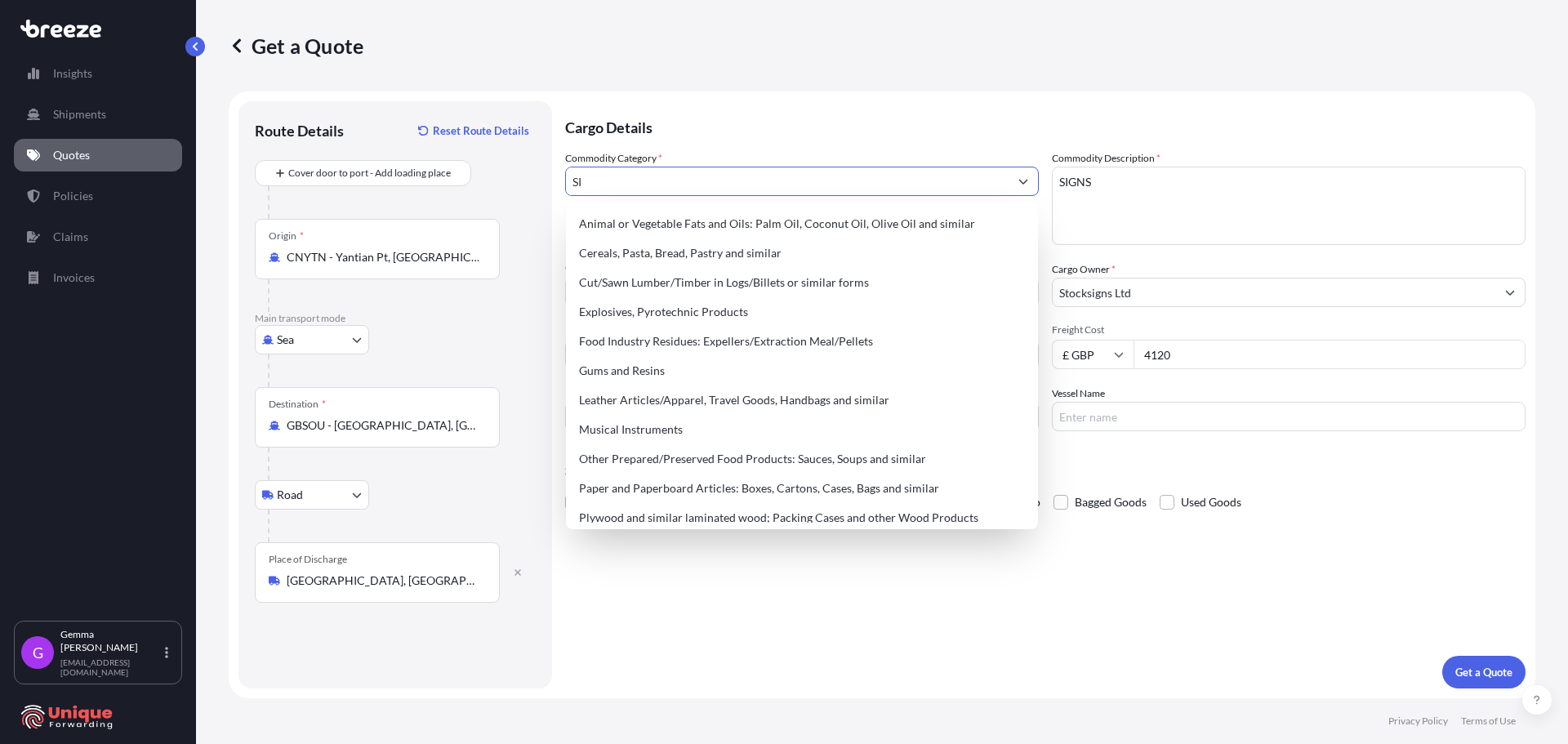
type input "S"
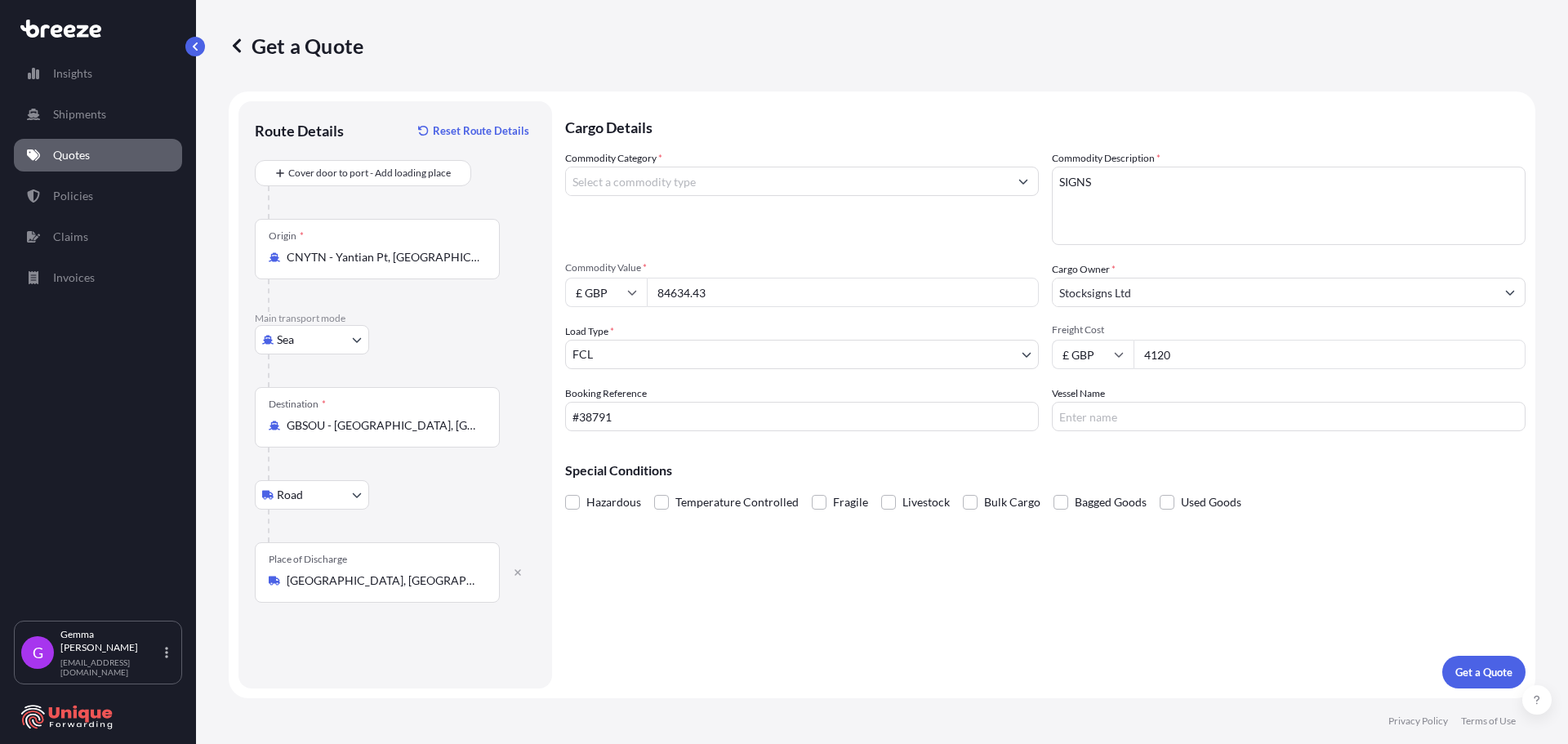
drag, startPoint x: 733, startPoint y: 296, endPoint x: 771, endPoint y: 254, distance: 56.6
click at [771, 258] on div "Commodity Category * Commodity Description * SIGNS Commodity Value * £ GBP 8463…" at bounding box center [1046, 290] width 961 height 281
click at [1477, 671] on p "Get a Quote" at bounding box center [1485, 673] width 57 height 17
click at [833, 188] on input "Commodity Category *" at bounding box center [786, 182] width 442 height 30
click at [860, 172] on input "Commodity Category *" at bounding box center [786, 182] width 442 height 30
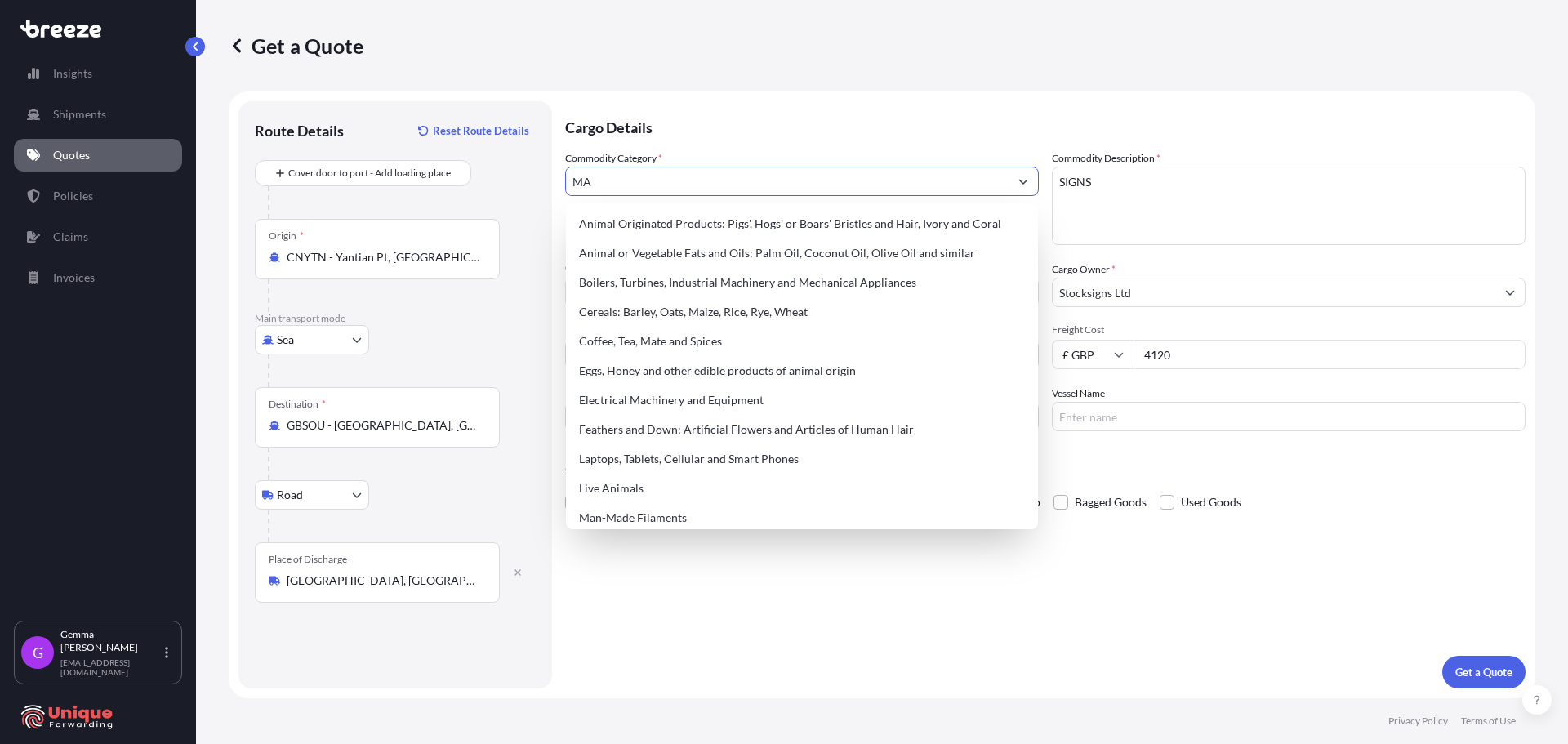
type input "M"
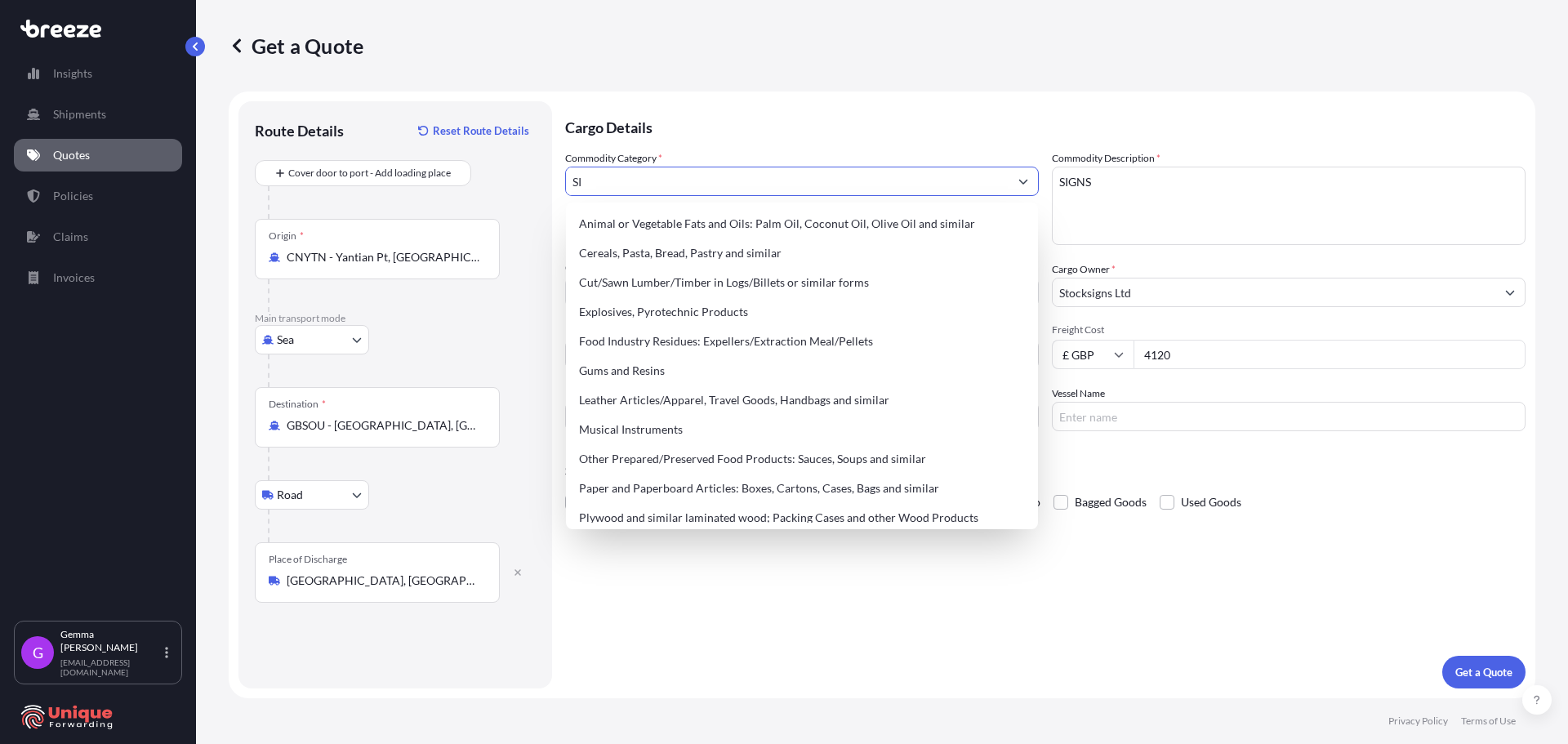
type input "S"
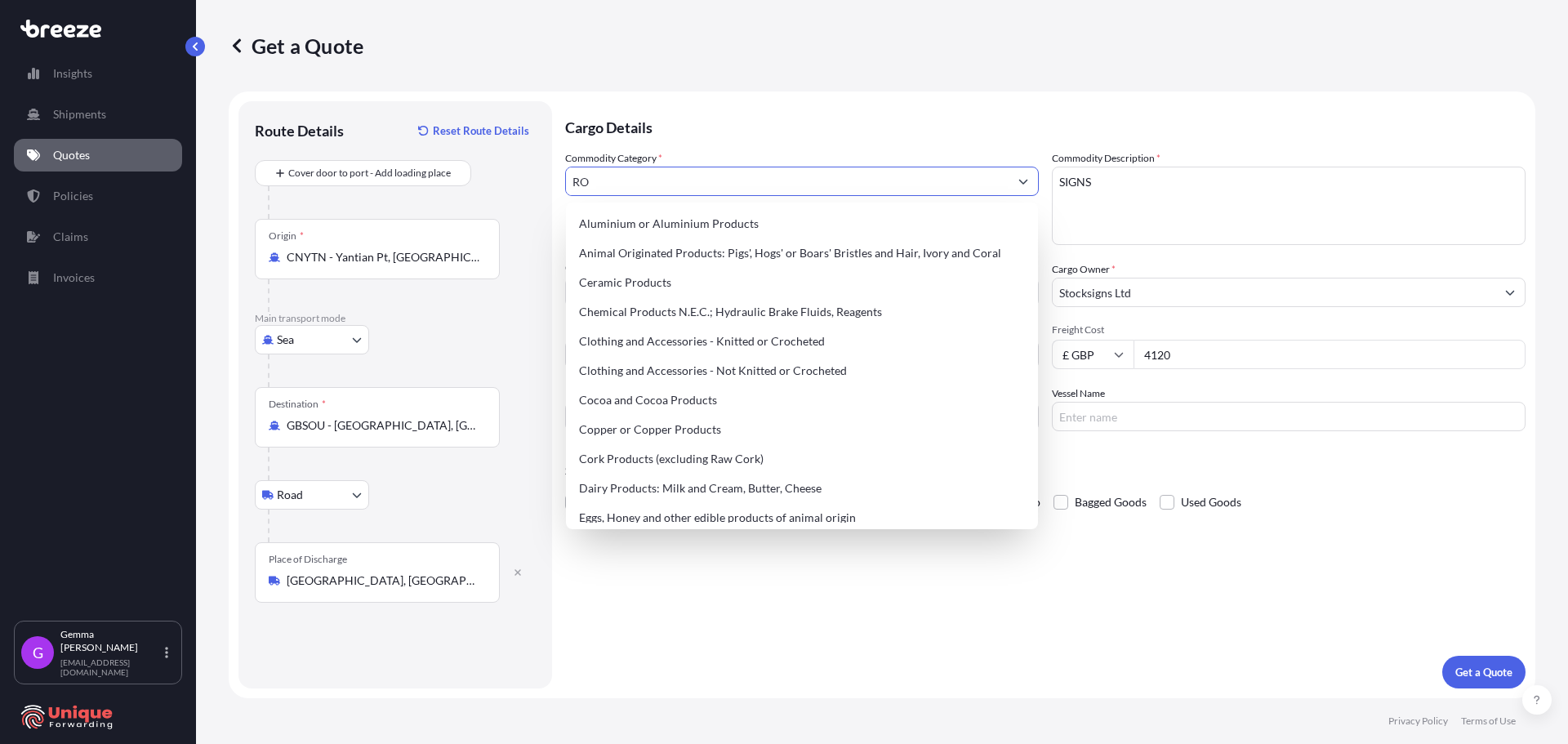
type input "R"
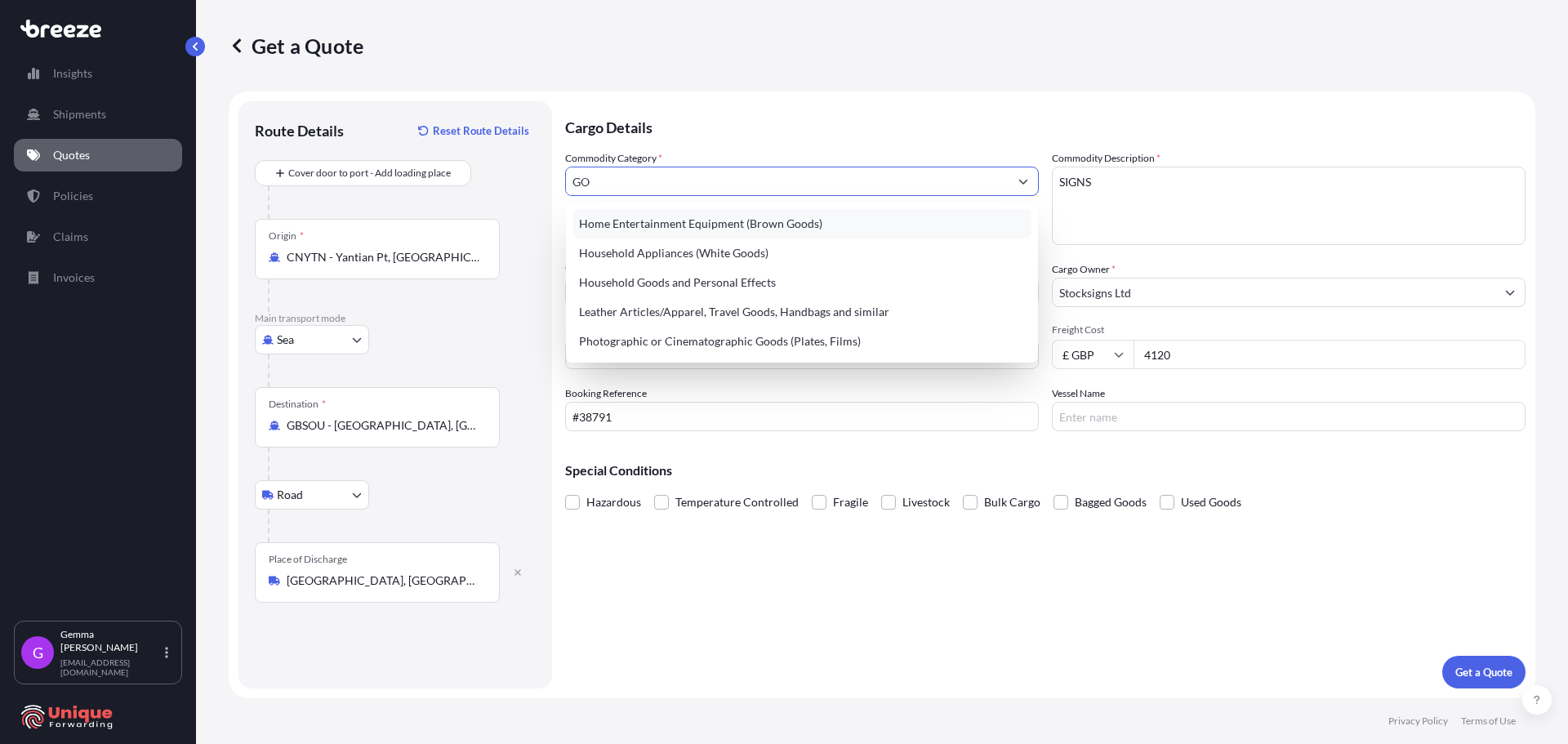
type input "G"
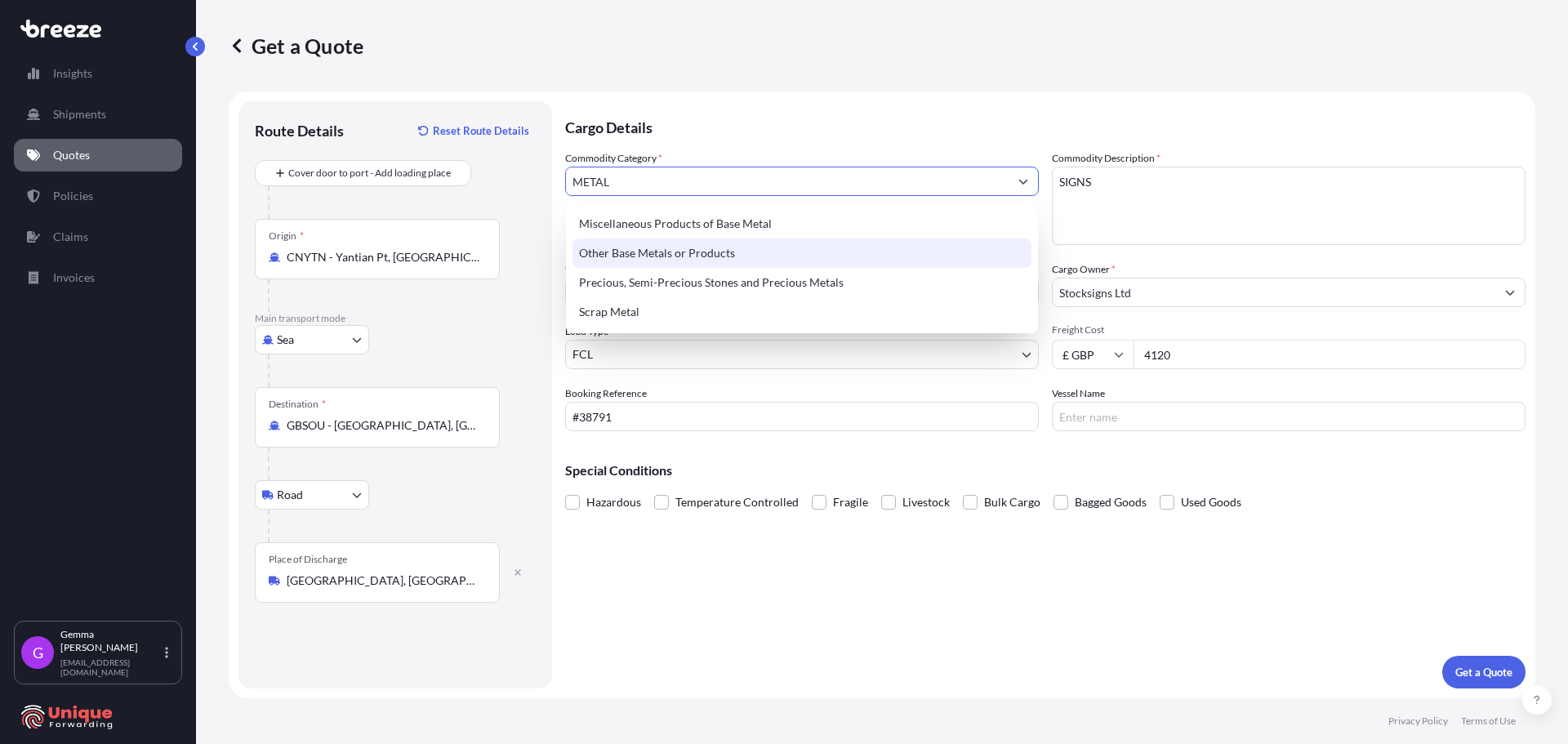
click at [682, 250] on div "Other Base Metals or Products" at bounding box center [801, 253] width 459 height 30
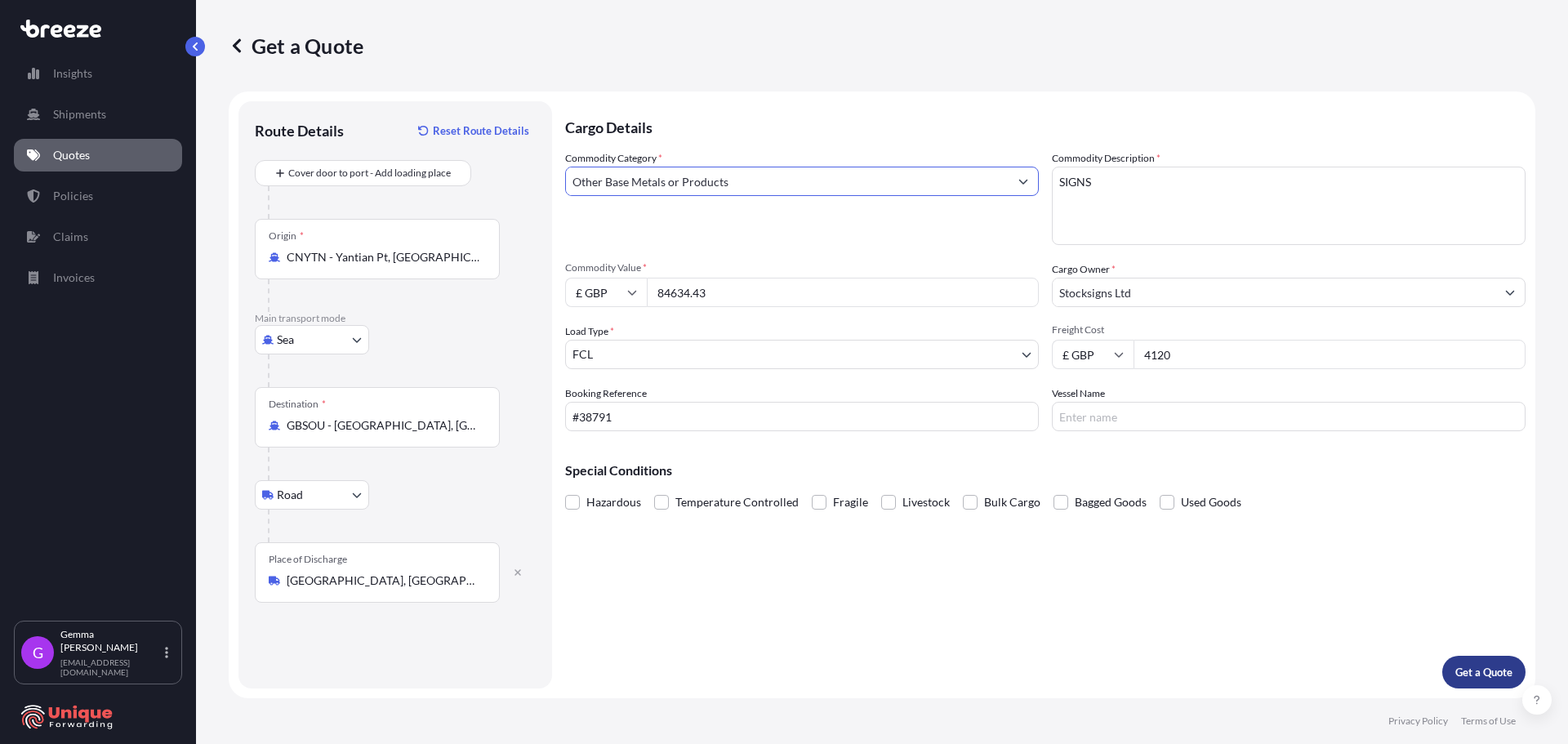
type input "Other Base Metals or Products"
click at [1499, 676] on p "Get a Quote" at bounding box center [1485, 673] width 57 height 17
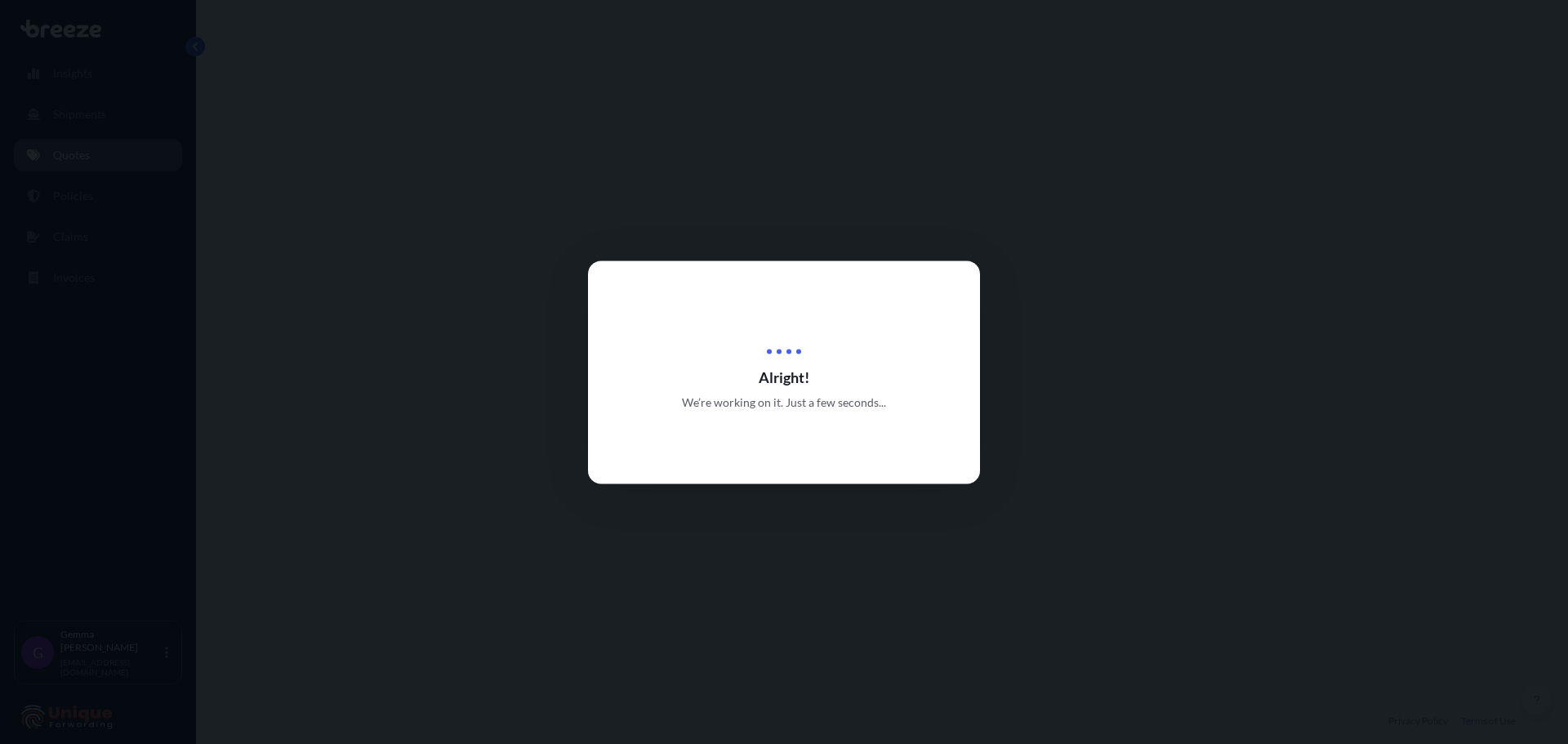
select select "Sea"
select select "Road"
select select "2"
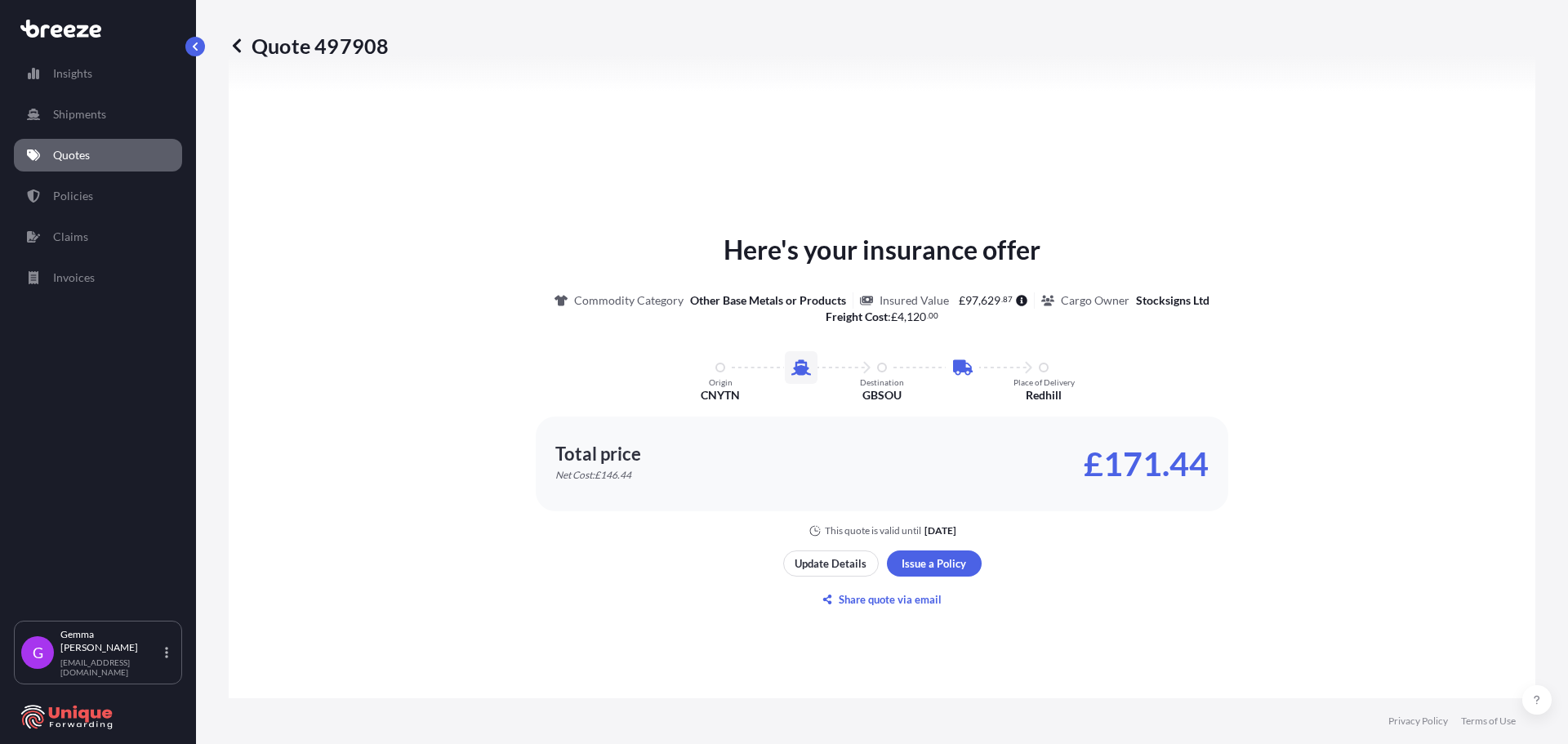
scroll to position [884, 0]
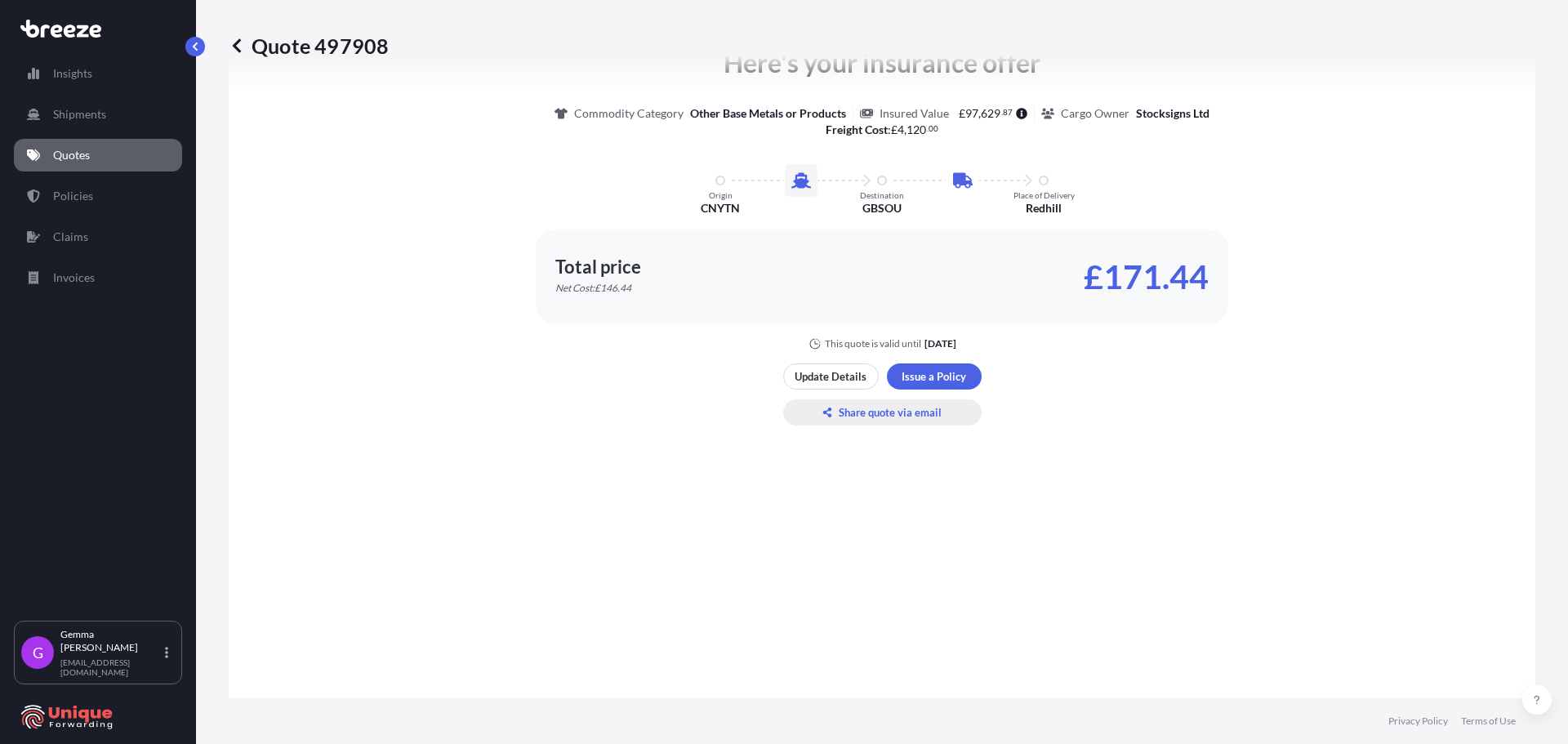
click at [888, 411] on p "Share quote via email" at bounding box center [890, 413] width 103 height 17
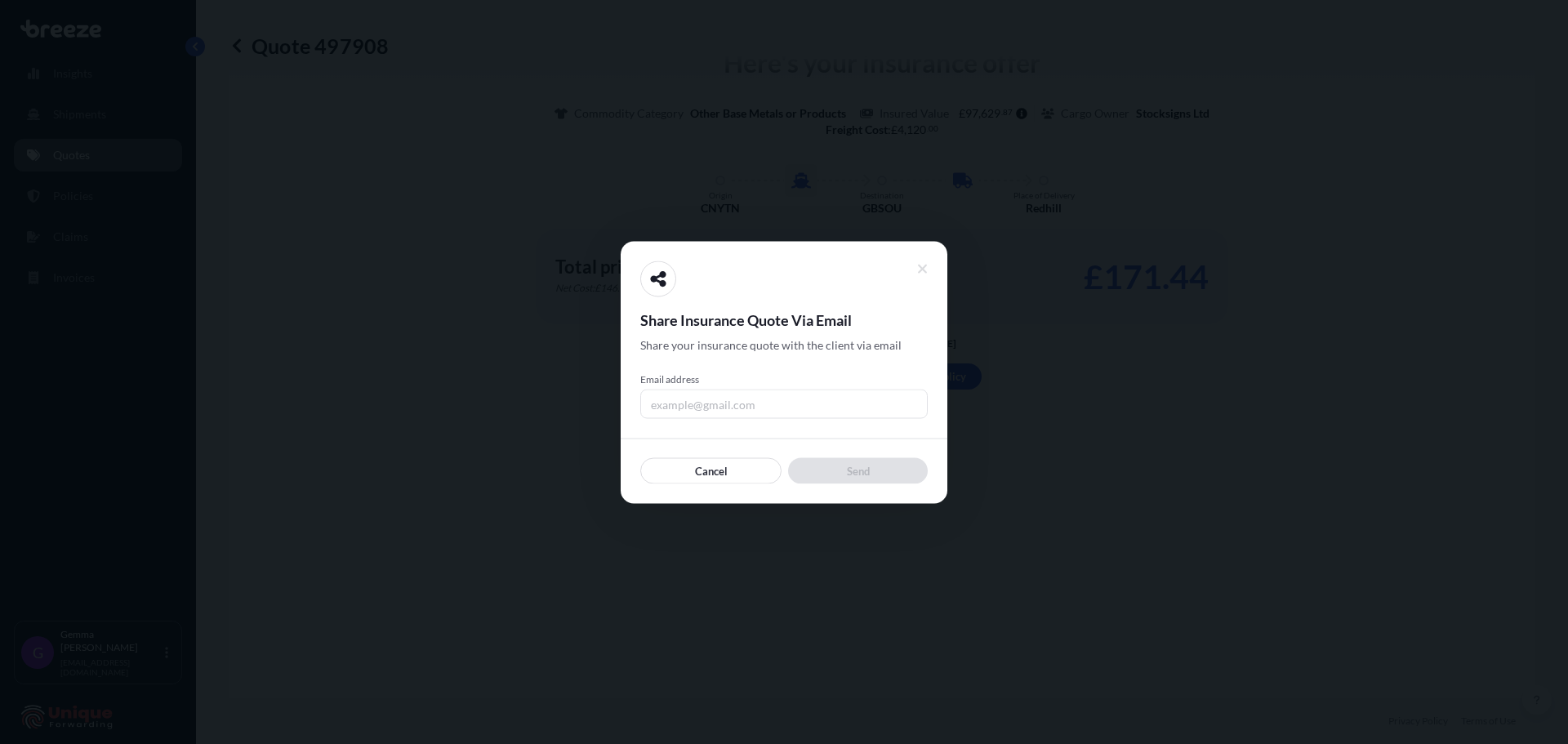
click at [771, 404] on input "Email address" at bounding box center [784, 404] width 287 height 30
drag, startPoint x: 766, startPoint y: 404, endPoint x: 727, endPoint y: 408, distance: 39.2
click at [727, 408] on input "[EMAIL_ADDRESS][DOMAIN_NAME]" at bounding box center [784, 404] width 287 height 30
type input "[EMAIL_ADDRESS][DOMAIN_NAME]"
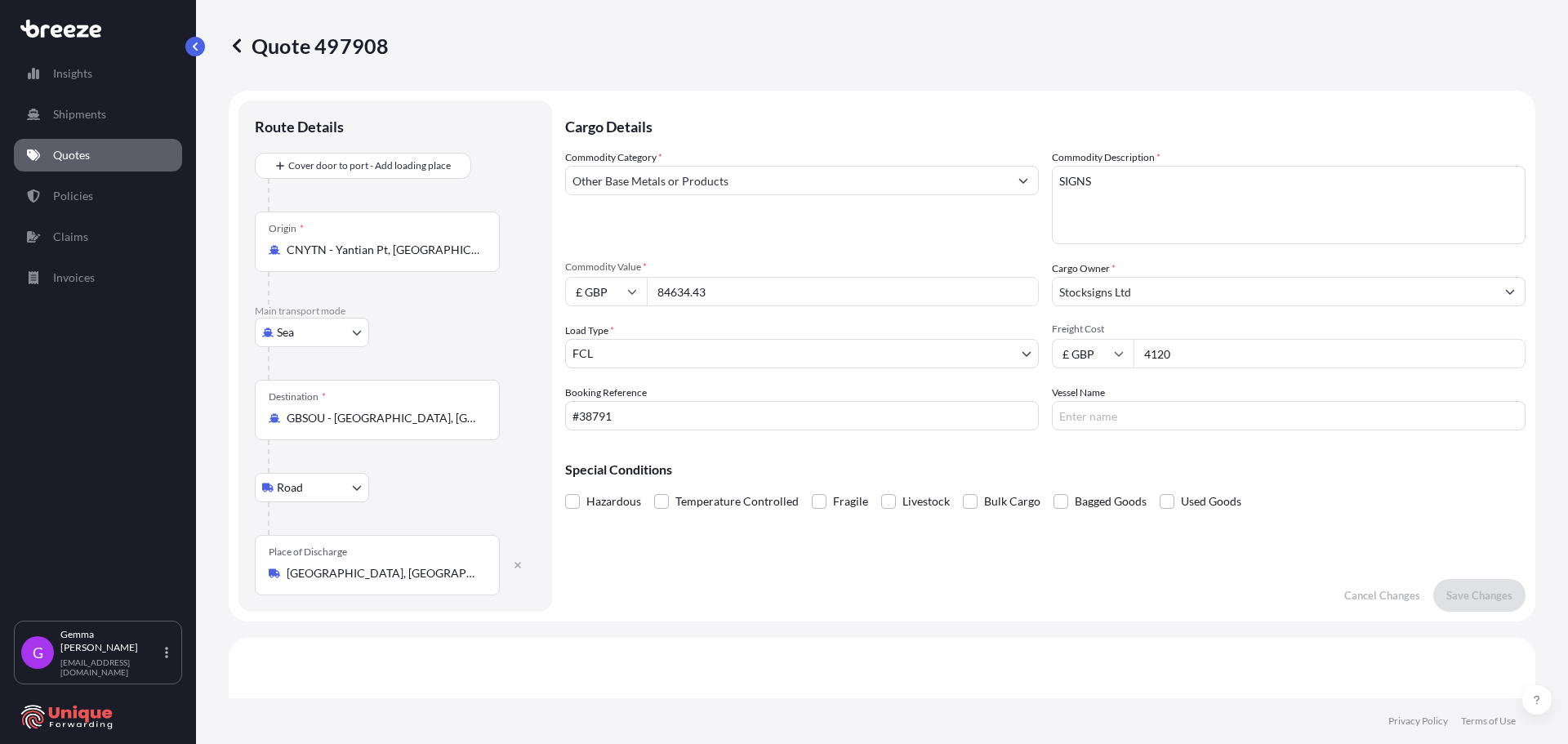
scroll to position [0, 0]
click at [709, 120] on p "Cargo Details" at bounding box center [1046, 125] width 961 height 49
click at [761, 251] on div "Commodity Category * Other Base Metals or Products Commodity Description * SIGN…" at bounding box center [1046, 290] width 961 height 281
